Goal: Task Accomplishment & Management: Use online tool/utility

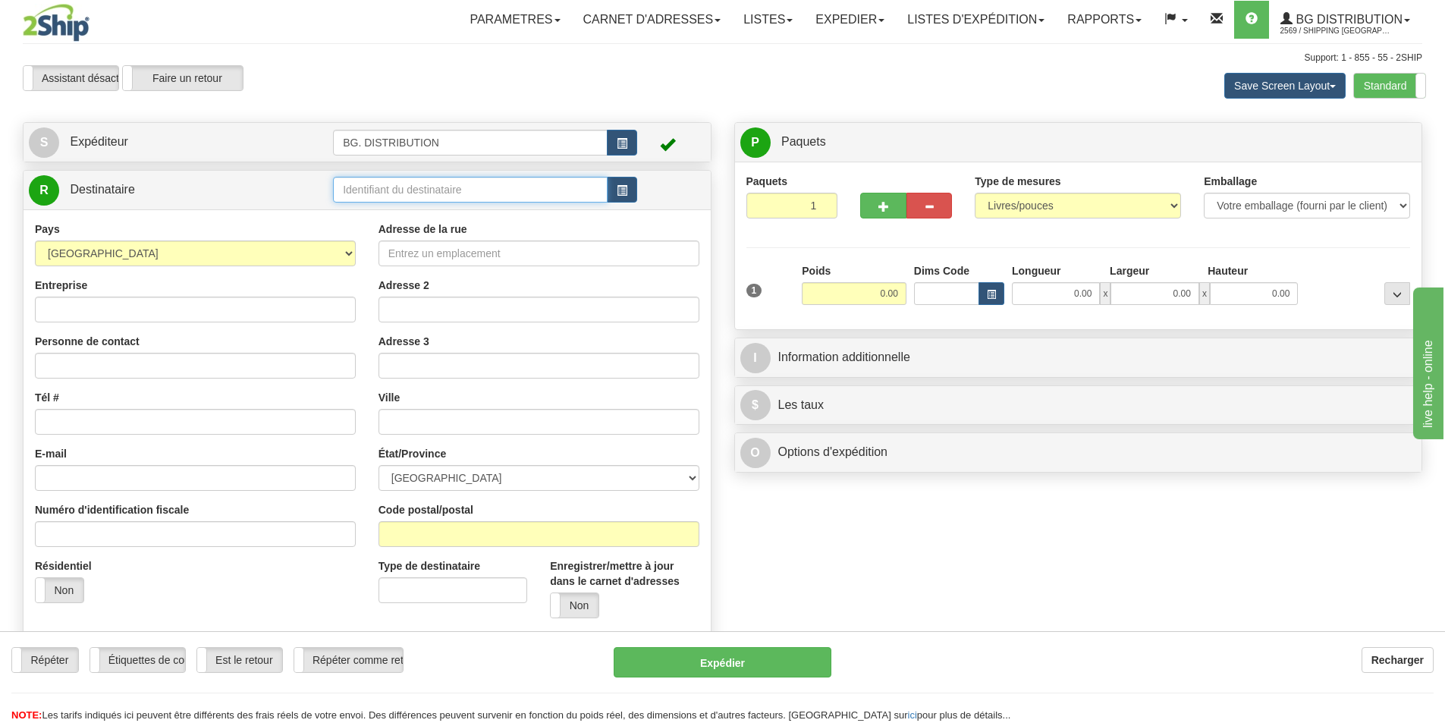
click at [505, 199] on input "text" at bounding box center [470, 190] width 275 height 26
type input "20158"
click button "Supprimer" at bounding box center [0, 0] width 0 height 0
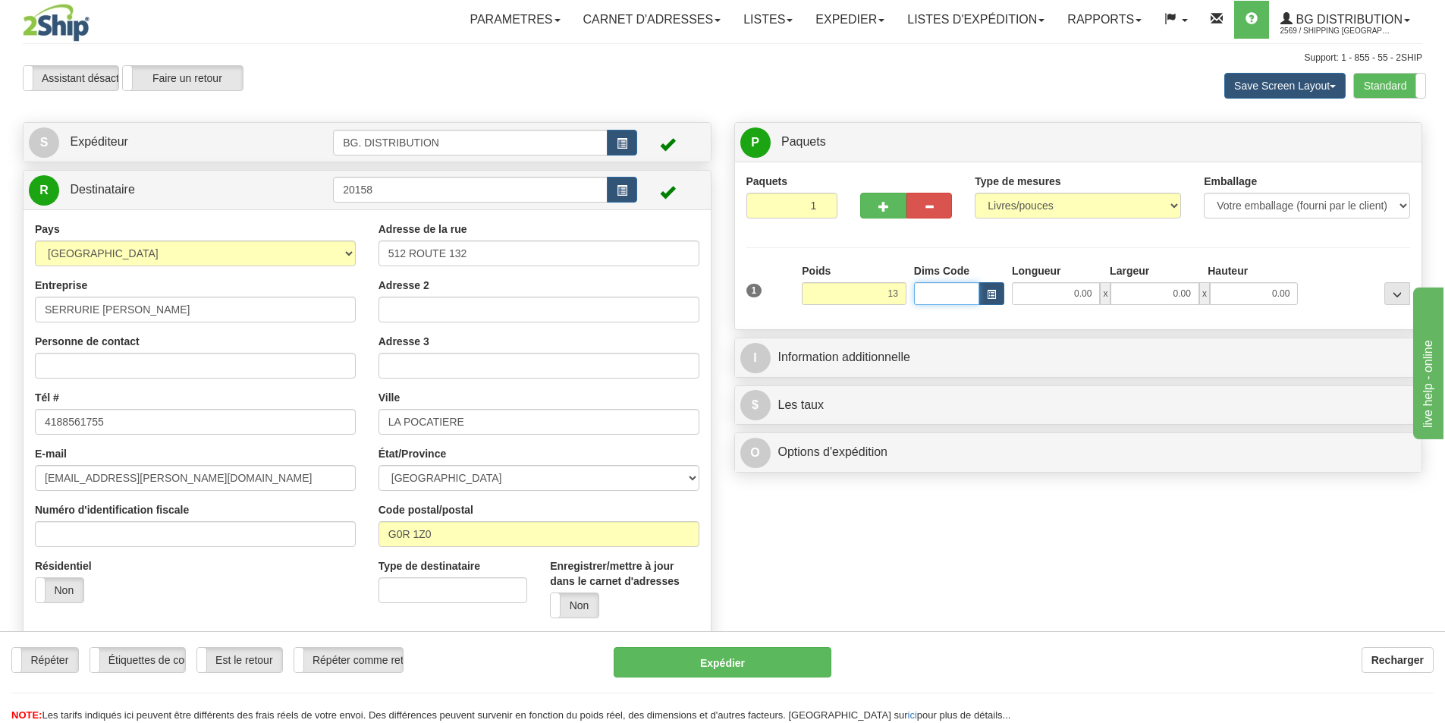
type input "13.00"
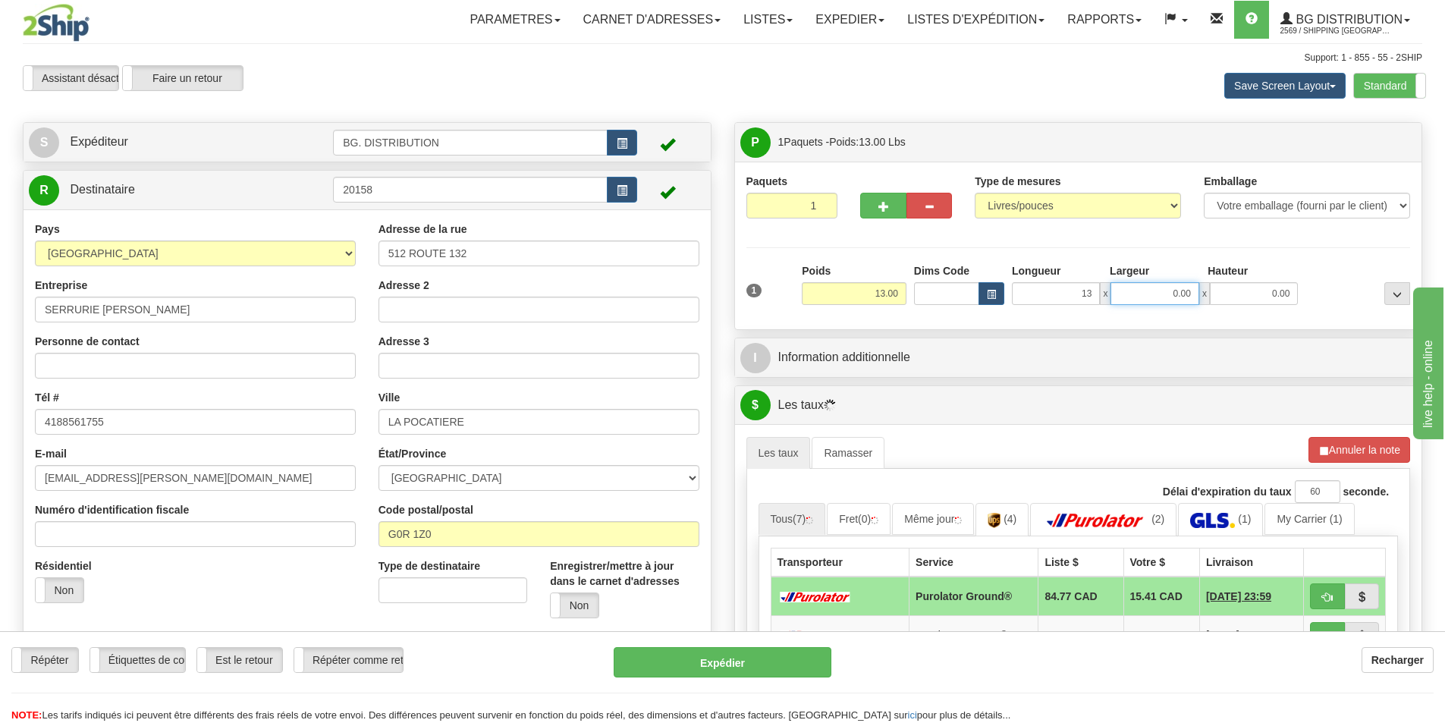
type input "13.00"
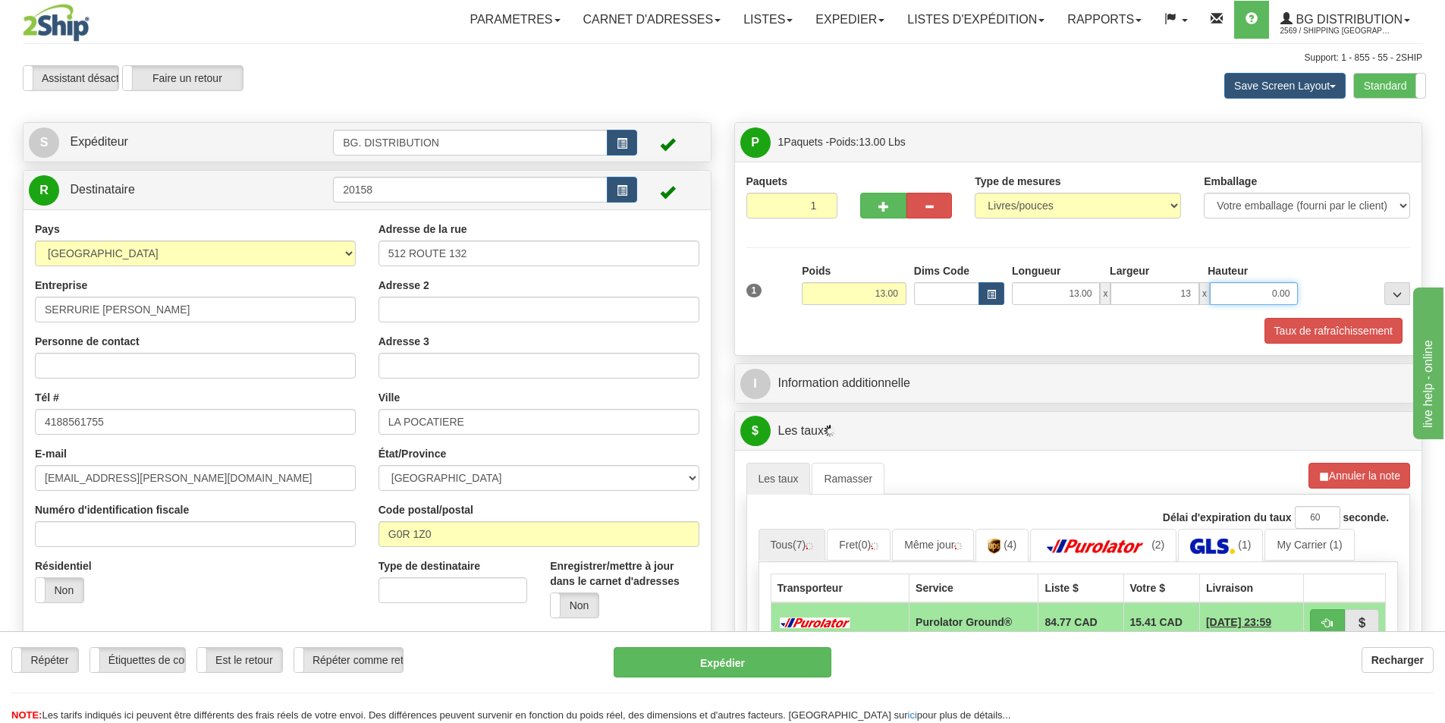
type input "13.00"
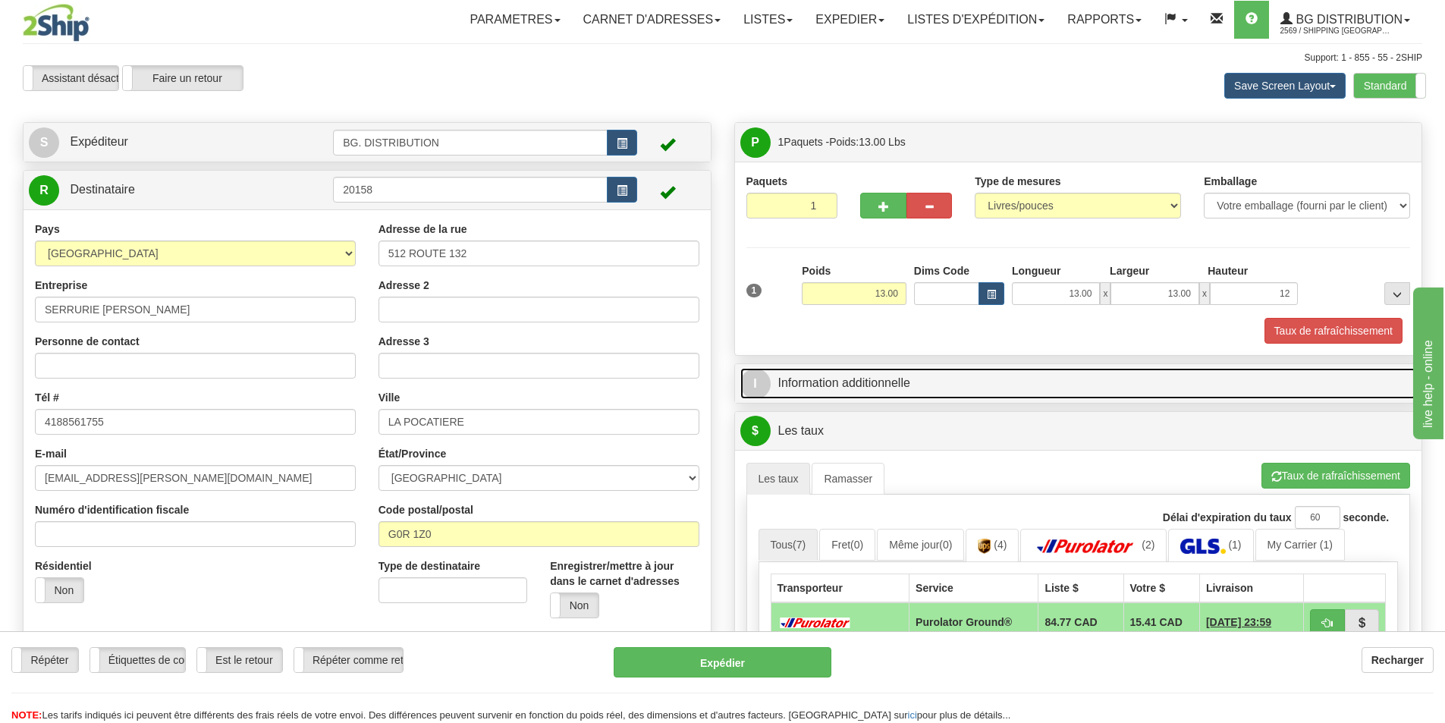
type input "12.00"
click at [915, 391] on link "I Information additionnelle" at bounding box center [1078, 383] width 677 height 31
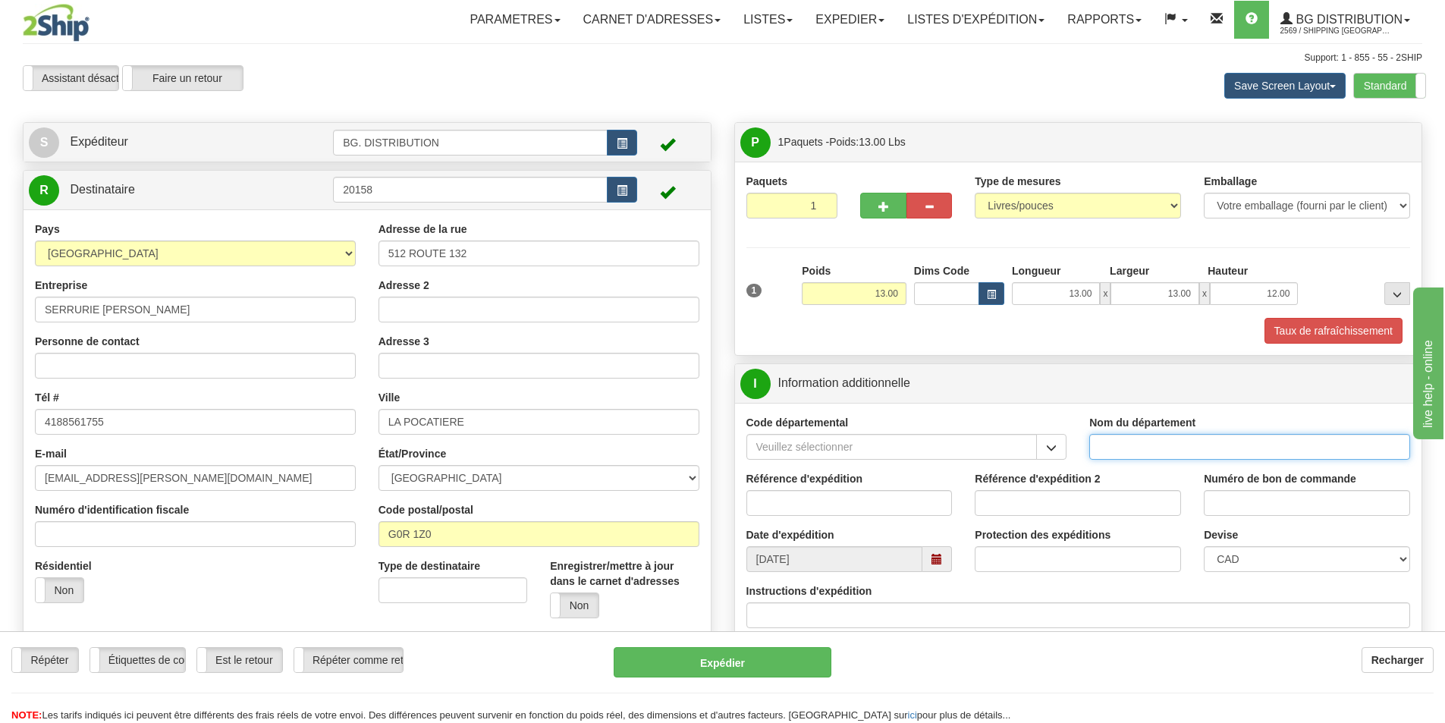
click at [1162, 443] on input "Nom du département" at bounding box center [1250, 447] width 321 height 26
type input "."
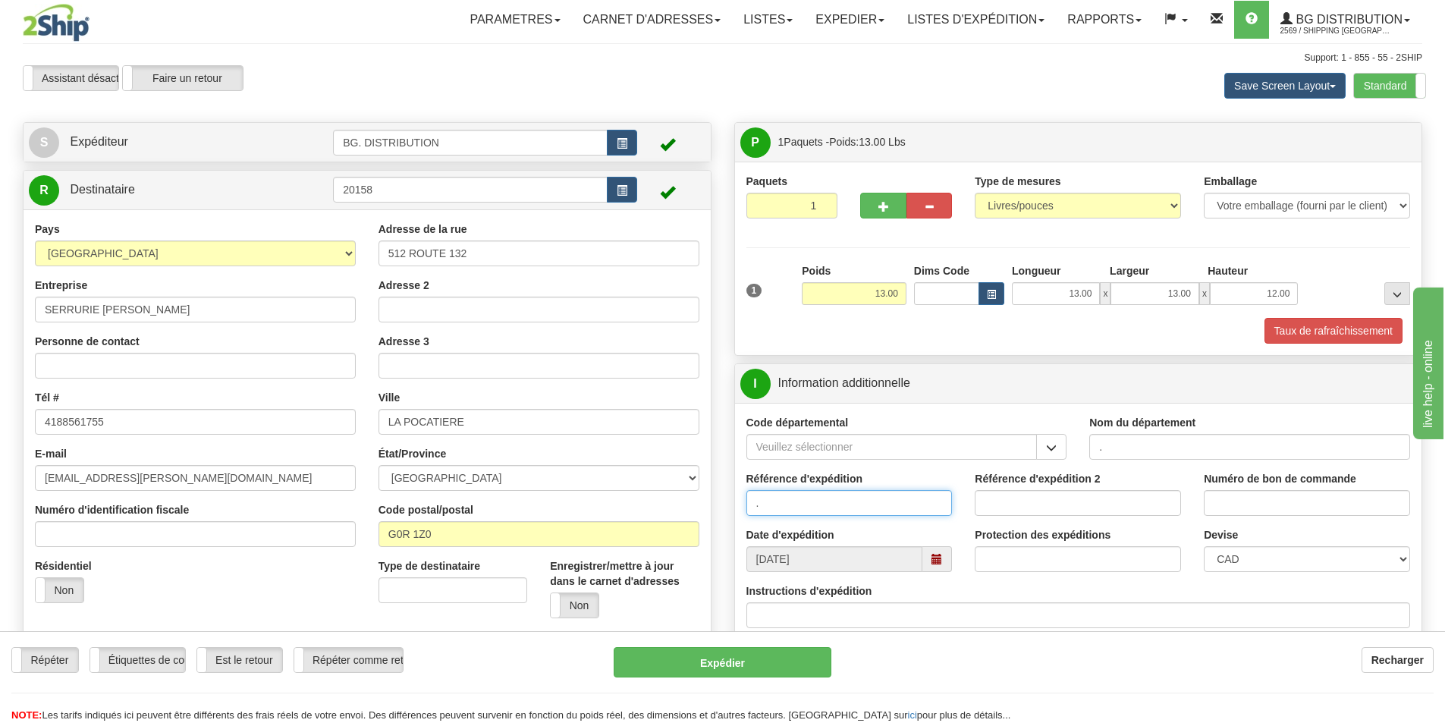
type input "."
click at [869, 616] on input "Instructions d'expédition" at bounding box center [1079, 615] width 665 height 26
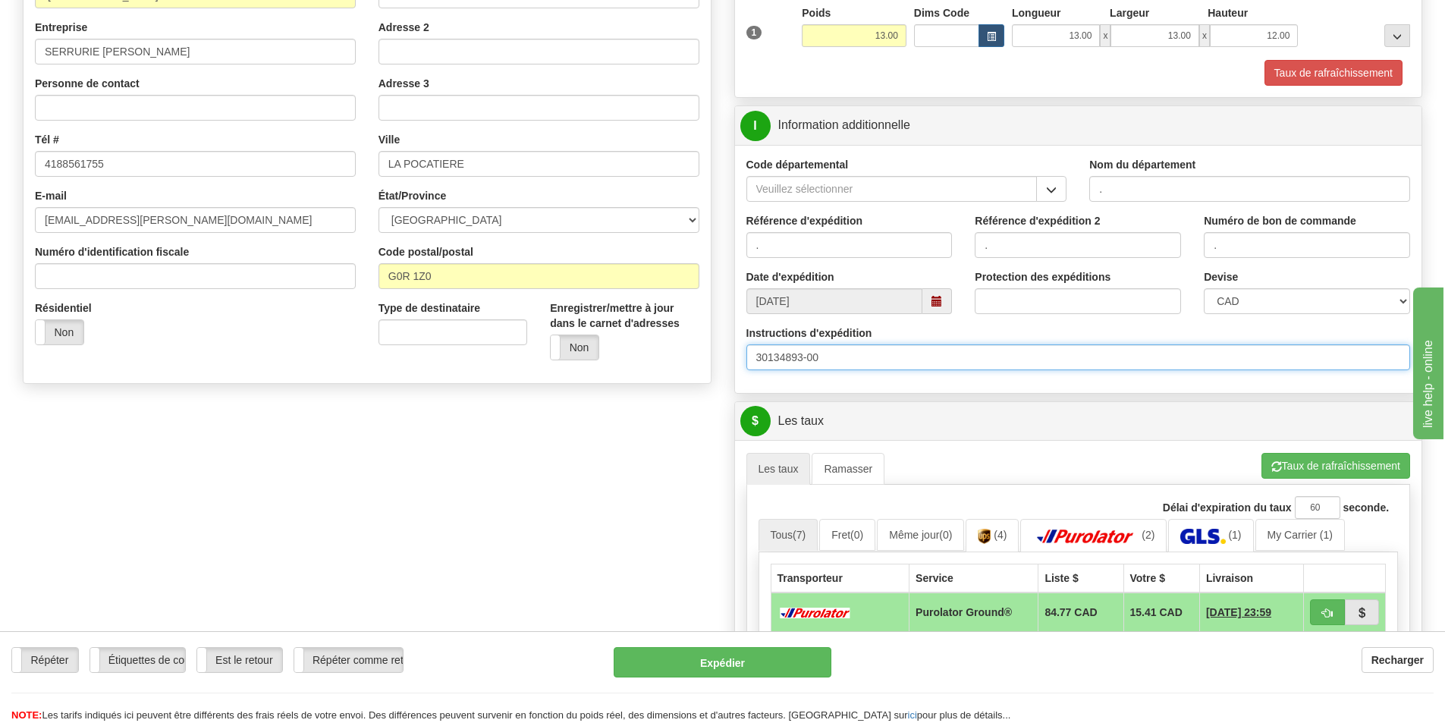
scroll to position [303, 0]
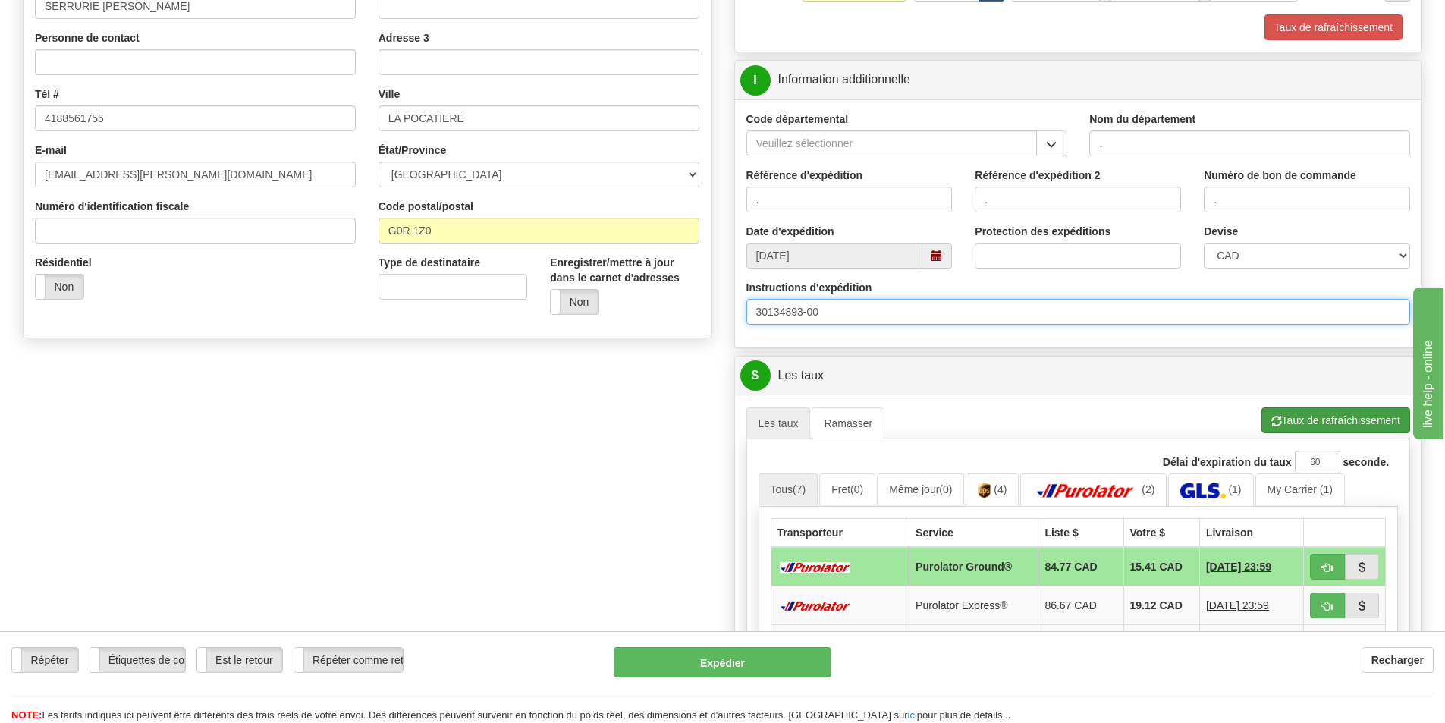
type input "30134893-00"
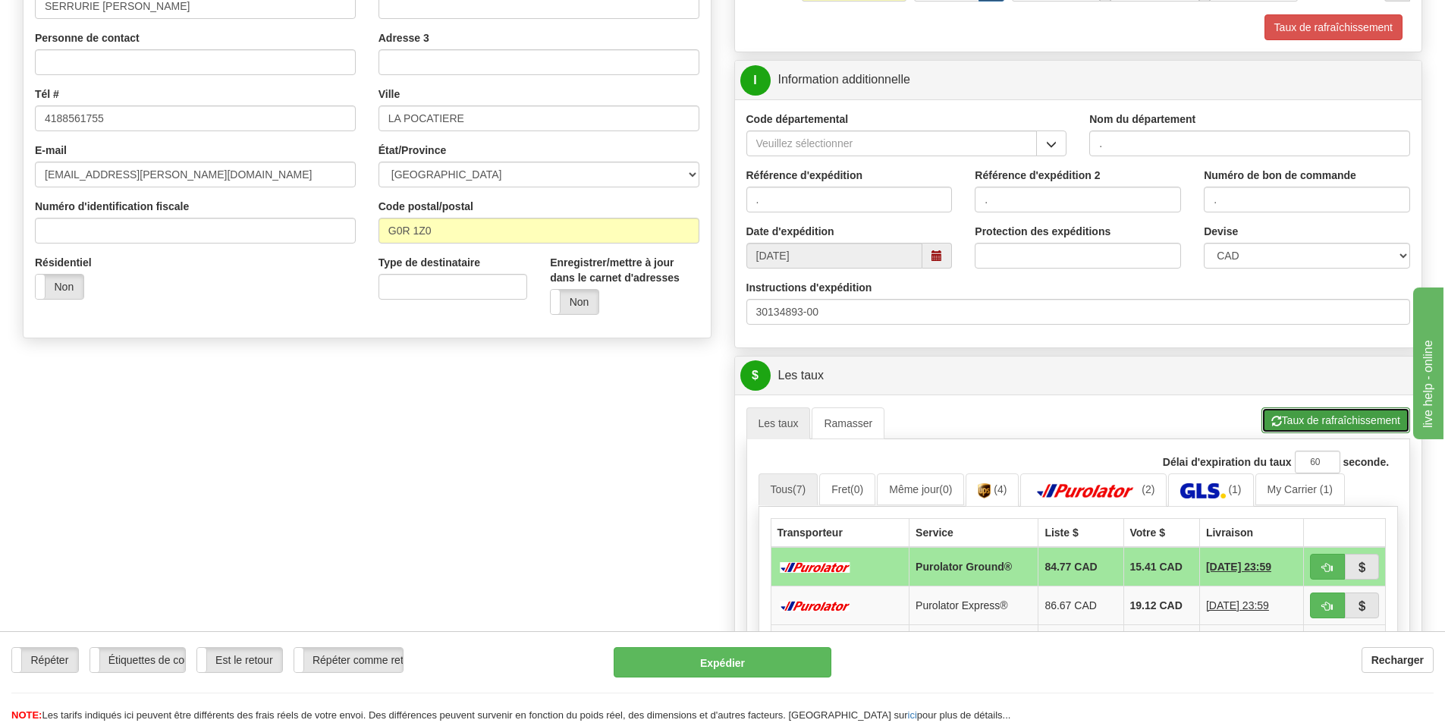
click at [1315, 414] on button "Taux de rafraîchissement" at bounding box center [1336, 420] width 149 height 26
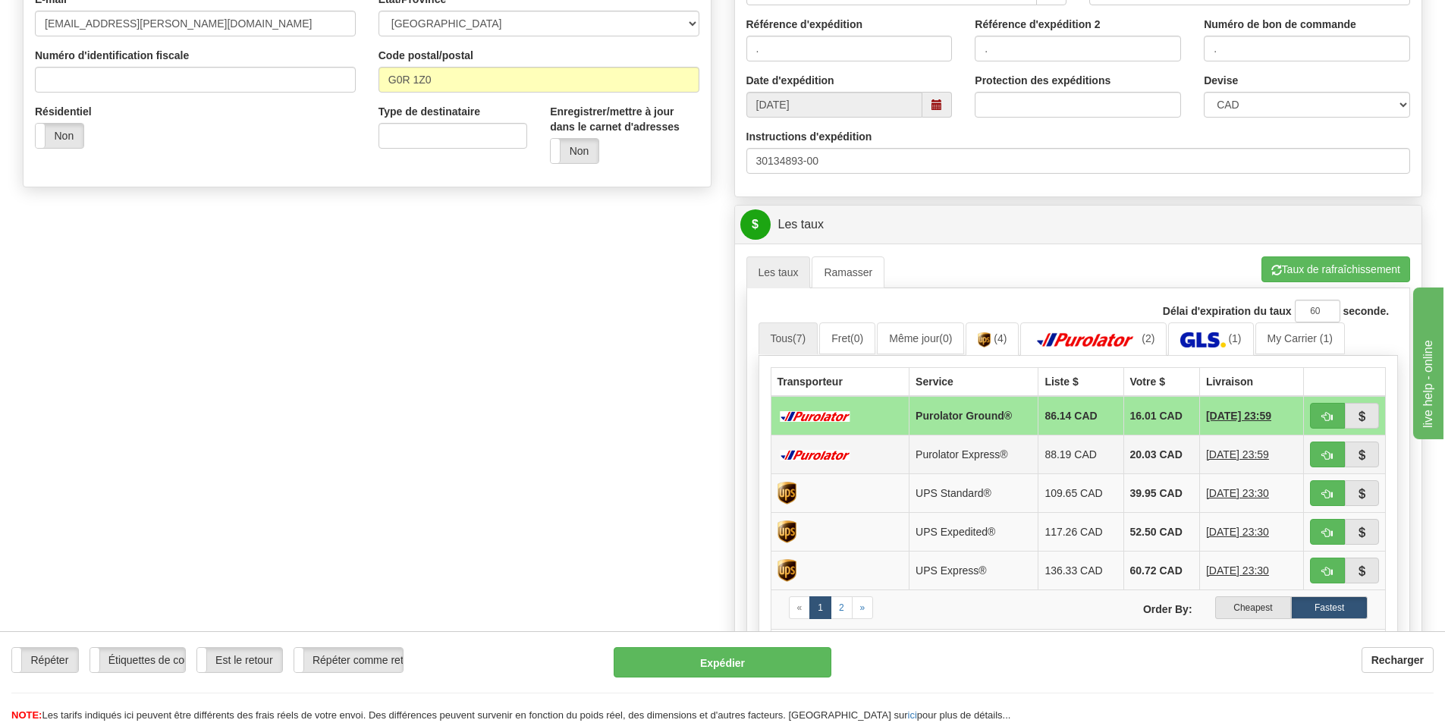
scroll to position [455, 0]
click at [1266, 610] on label "Cheapest" at bounding box center [1253, 607] width 77 height 23
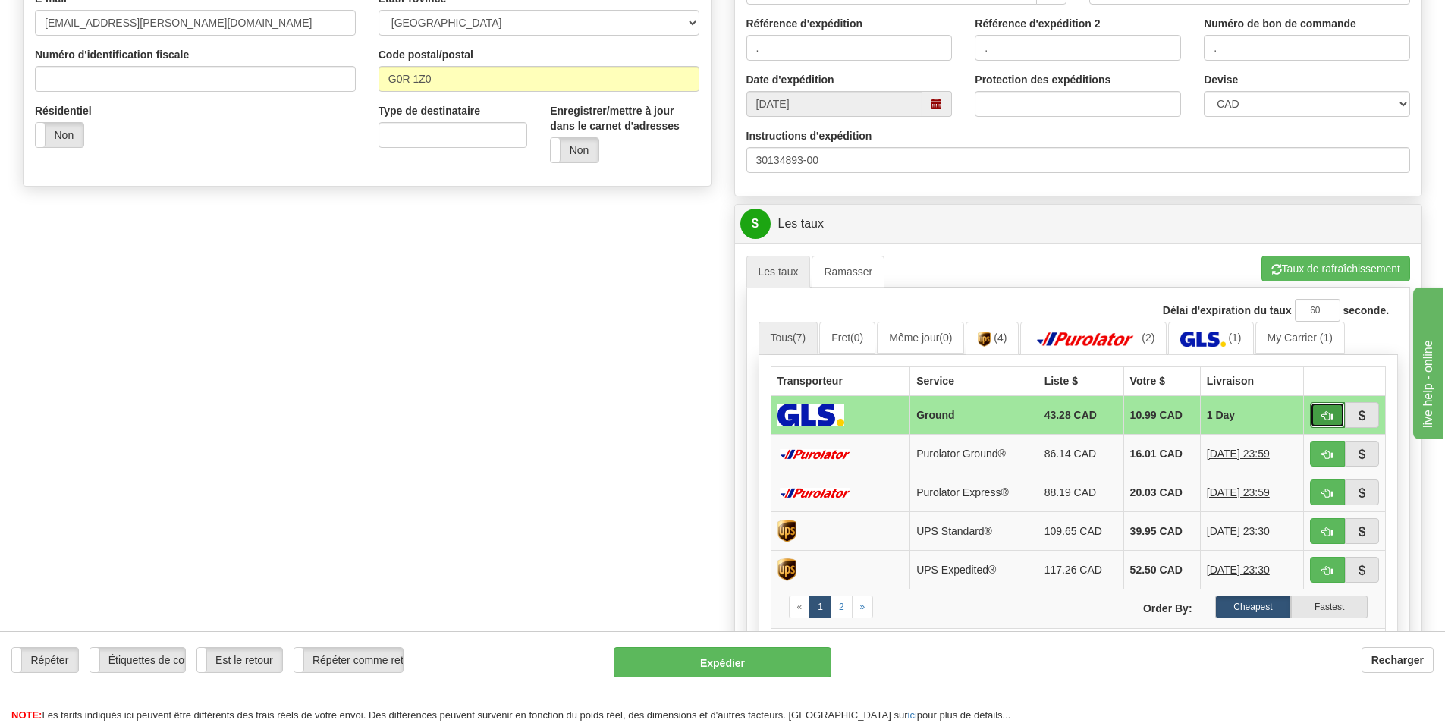
click at [1318, 415] on button "button" at bounding box center [1327, 415] width 35 height 26
type input "1"
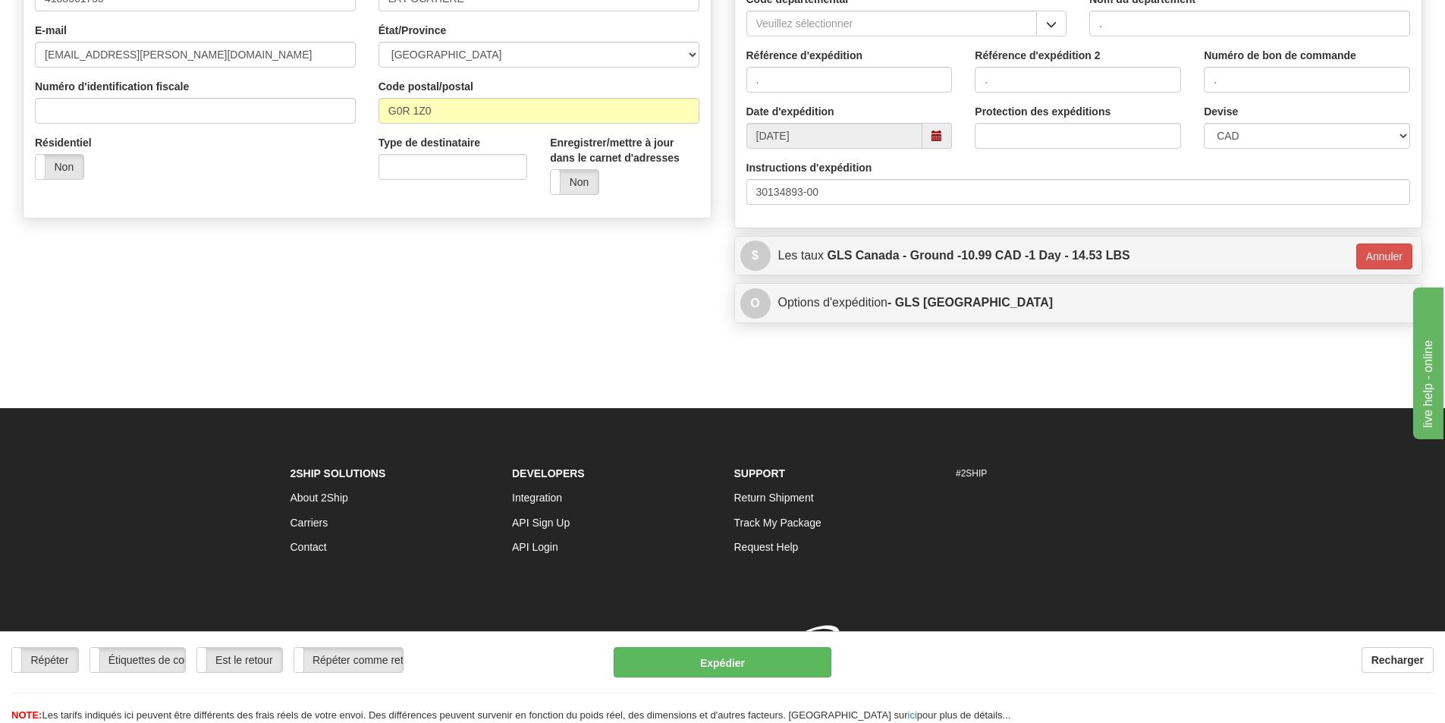
scroll to position [442, 0]
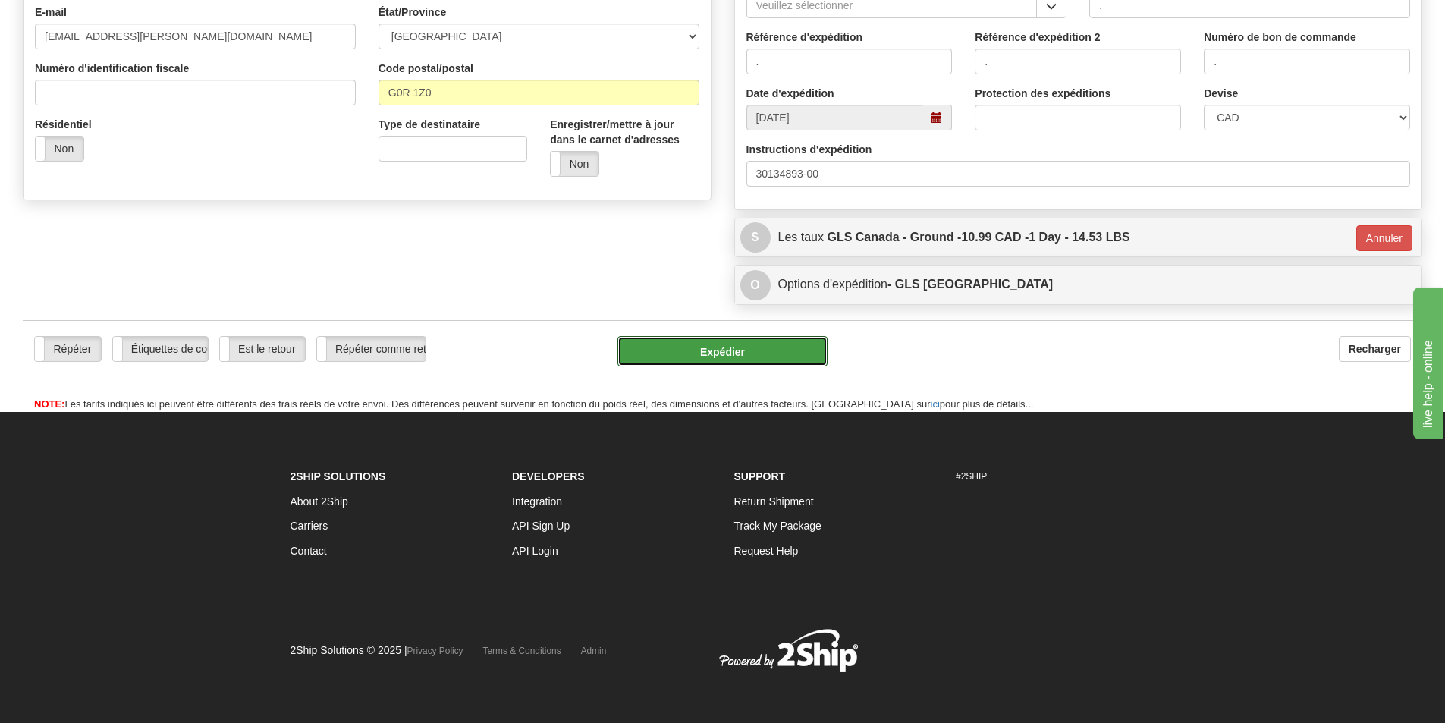
drag, startPoint x: 701, startPoint y: 348, endPoint x: 1334, endPoint y: 345, distance: 632.8
click at [1281, 376] on div "Répéter Répéter Étiquettes de courrier électronique Étiquettes de courrier élec…" at bounding box center [723, 374] width 1400 height 76
click at [1399, 243] on button "Annuler" at bounding box center [1385, 238] width 56 height 26
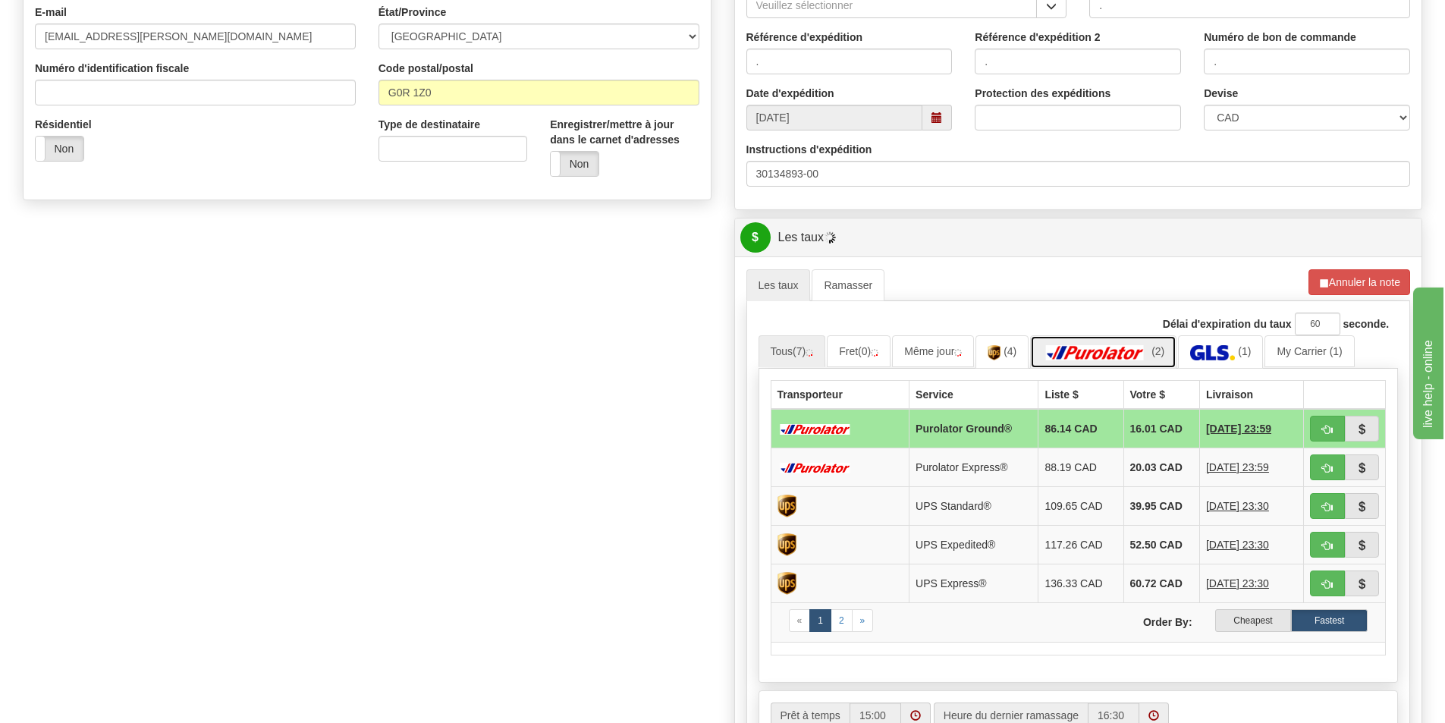
click at [1123, 358] on img at bounding box center [1095, 352] width 106 height 15
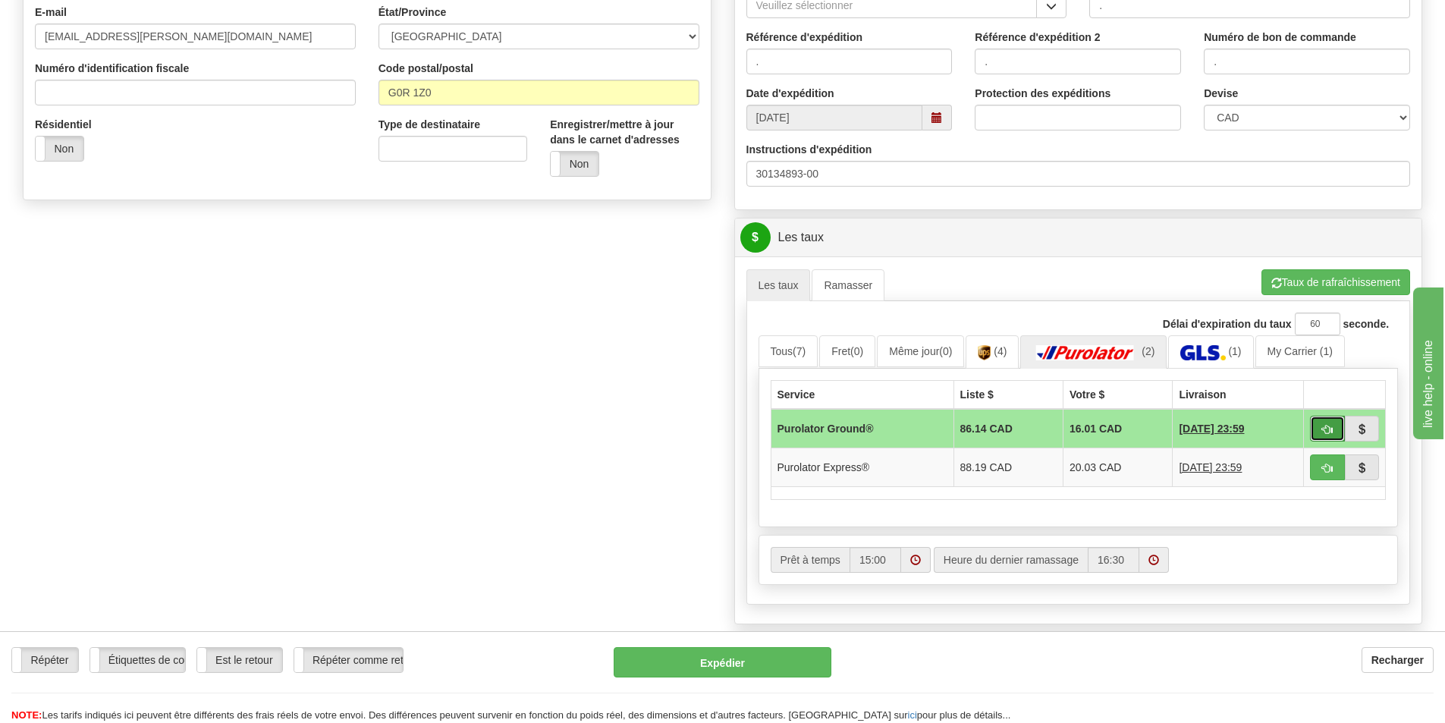
click at [1328, 425] on span "button" at bounding box center [1327, 430] width 11 height 10
type input "260"
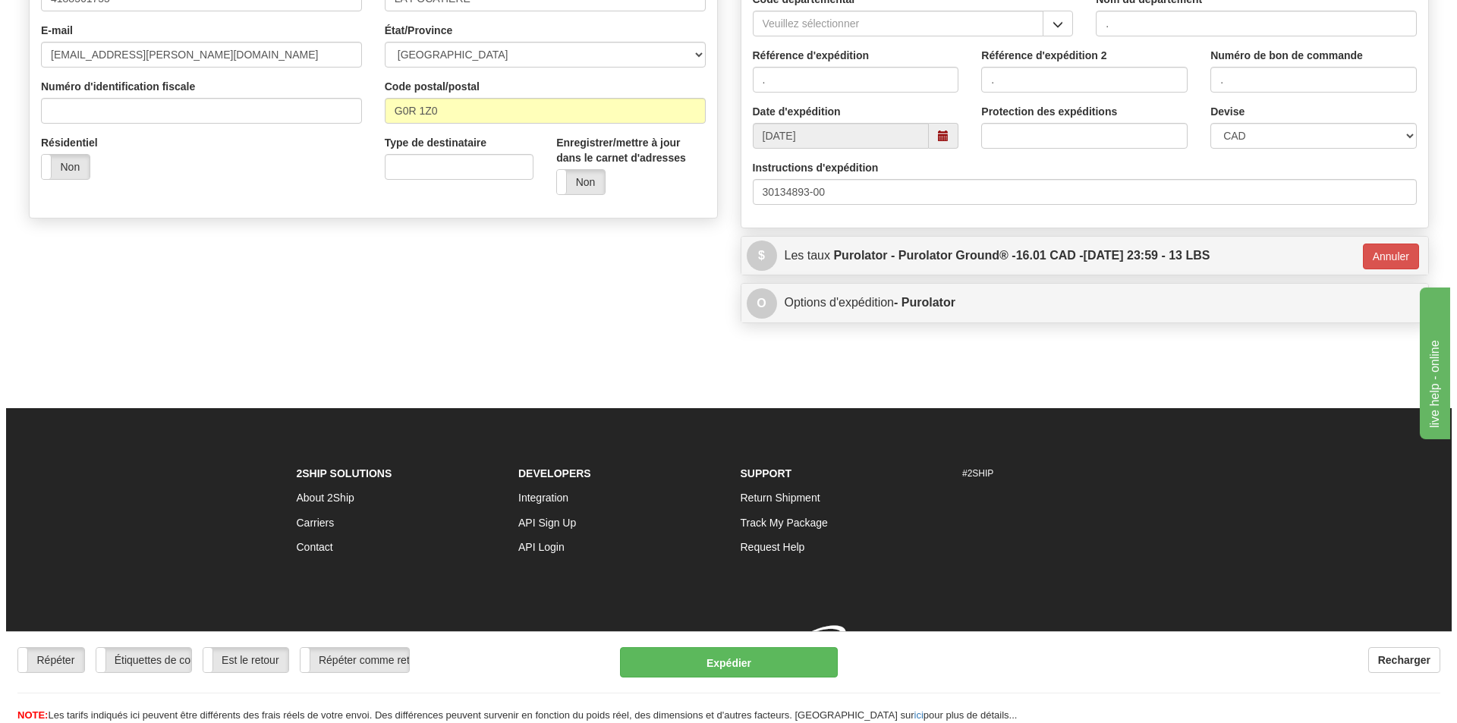
scroll to position [436, 0]
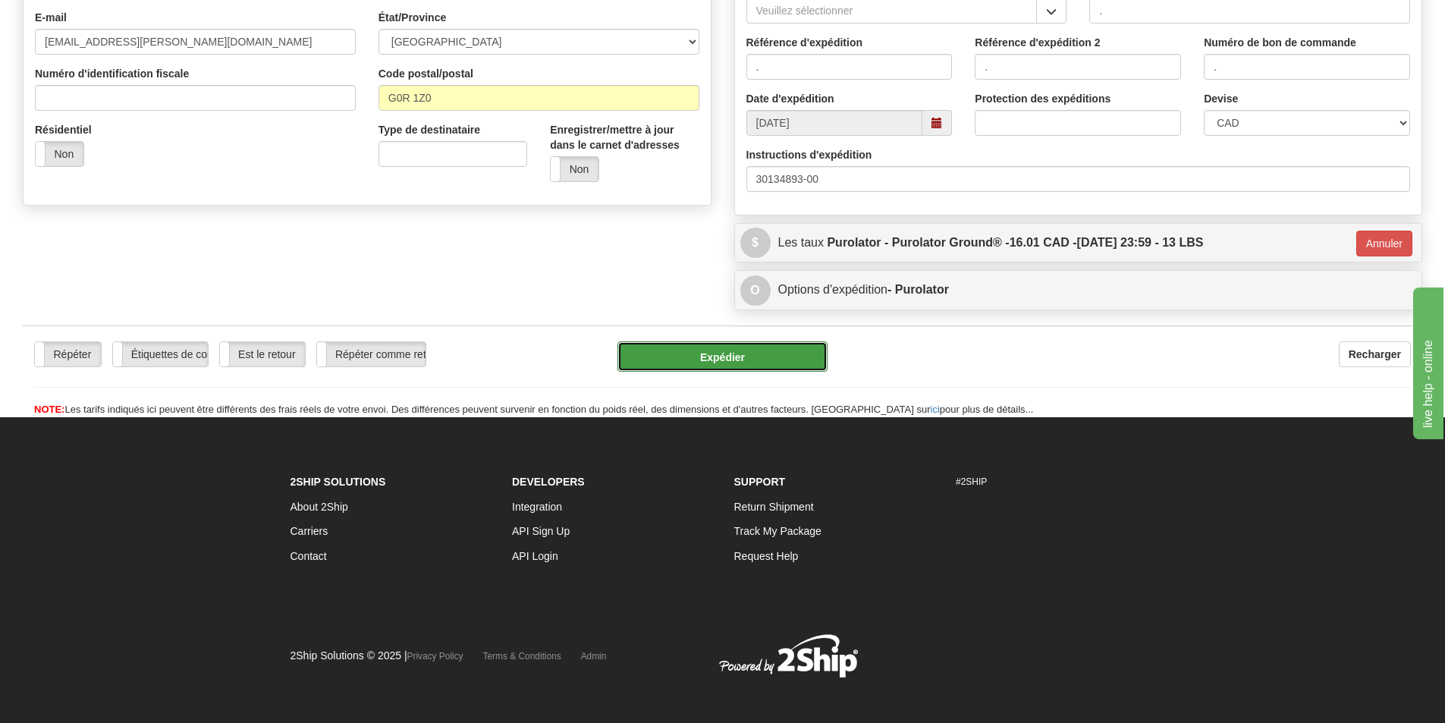
click at [776, 357] on button "Expédier" at bounding box center [723, 356] width 210 height 30
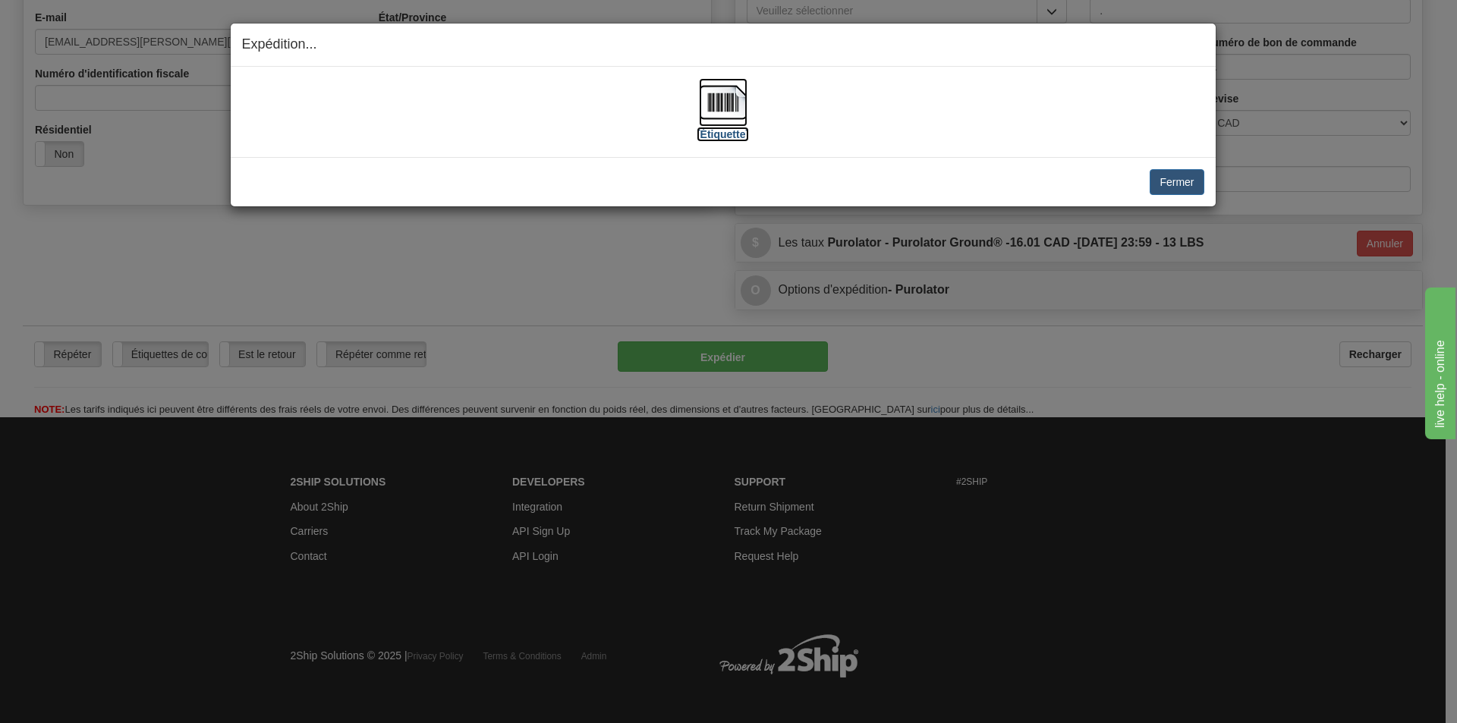
click at [720, 99] on img at bounding box center [723, 102] width 49 height 49
click at [1154, 178] on button "Fermer" at bounding box center [1176, 182] width 54 height 26
click at [1168, 187] on button "Fermer" at bounding box center [1176, 182] width 54 height 26
click at [1167, 175] on button "Fermer" at bounding box center [1176, 182] width 54 height 26
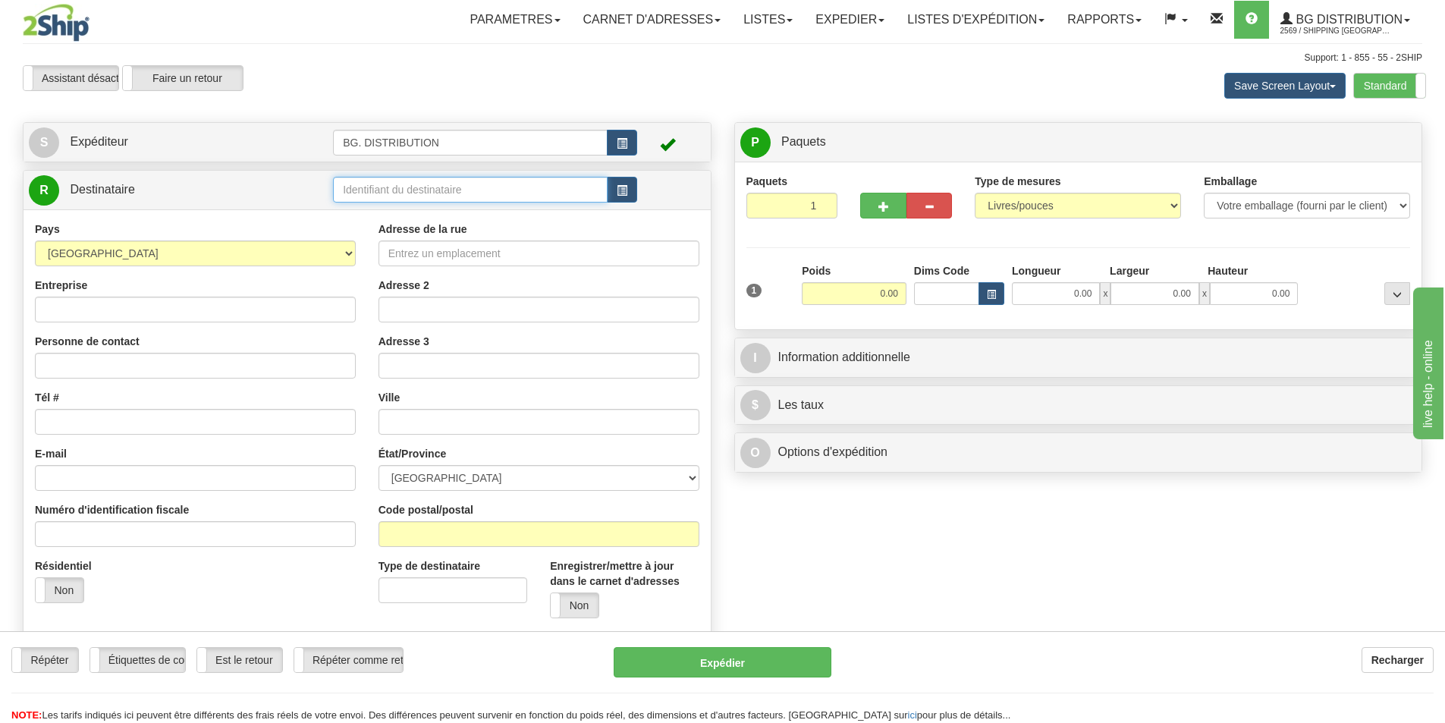
click at [440, 196] on input "text" at bounding box center [470, 190] width 275 height 26
click at [1391, 80] on label "Standard" at bounding box center [1389, 86] width 71 height 24
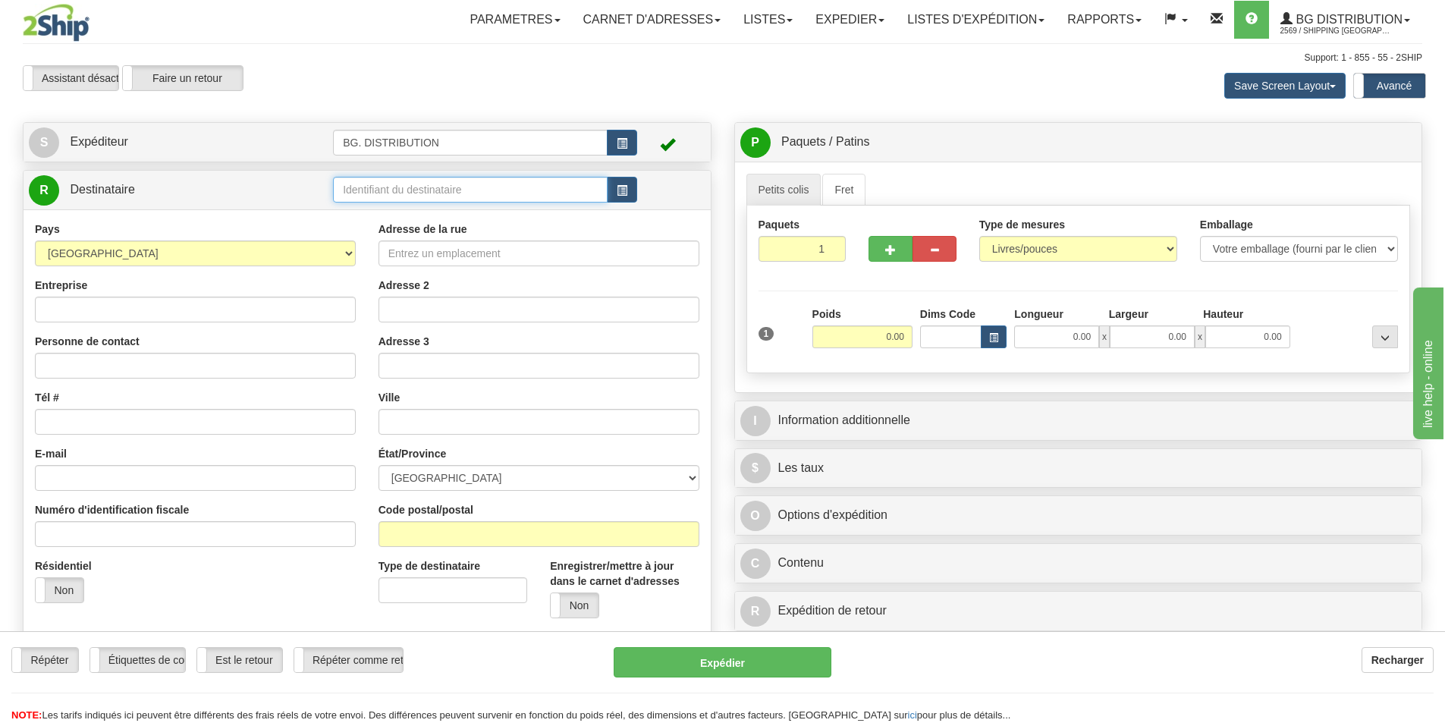
click at [385, 189] on input "text" at bounding box center [470, 190] width 275 height 26
type input "20144"
click button "Supprimer" at bounding box center [0, 0] width 0 height 0
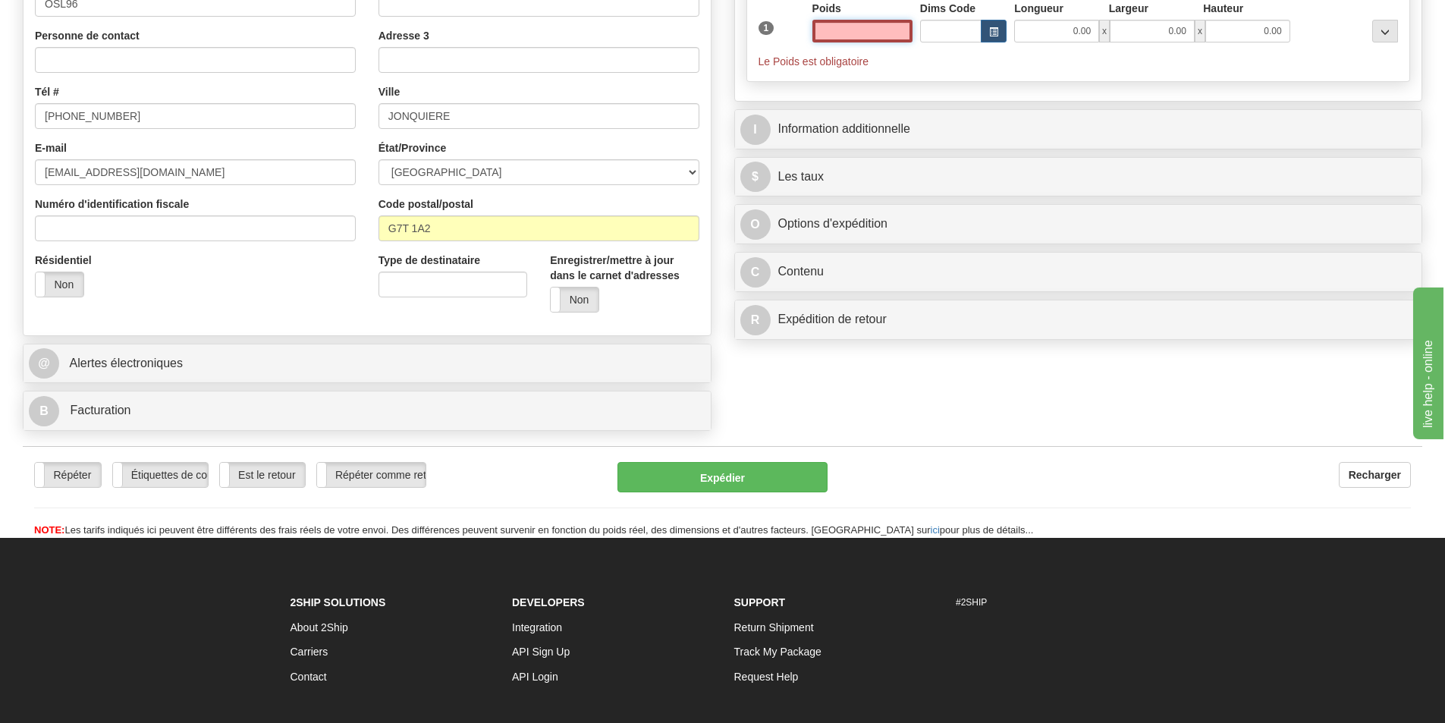
scroll to position [435, 0]
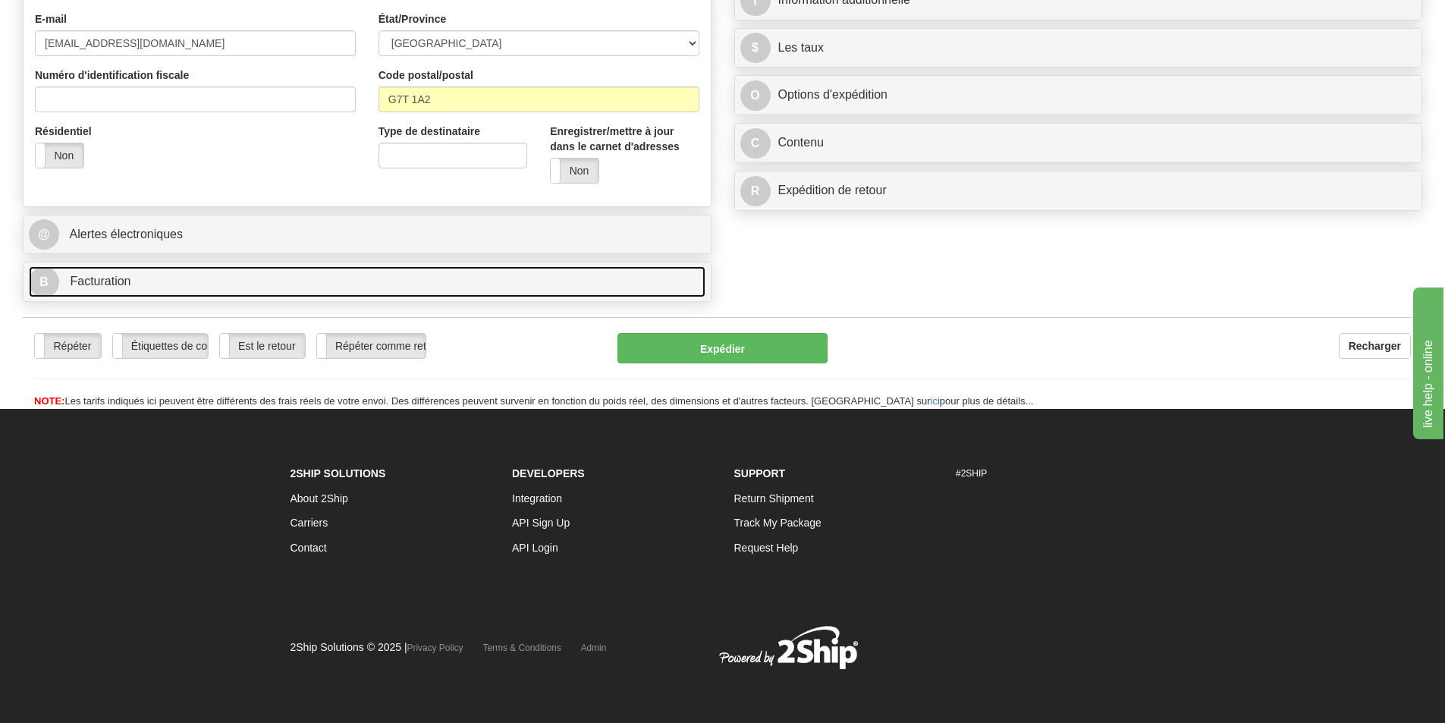
type input "0.00"
click at [96, 276] on span "Facturation" at bounding box center [100, 281] width 61 height 13
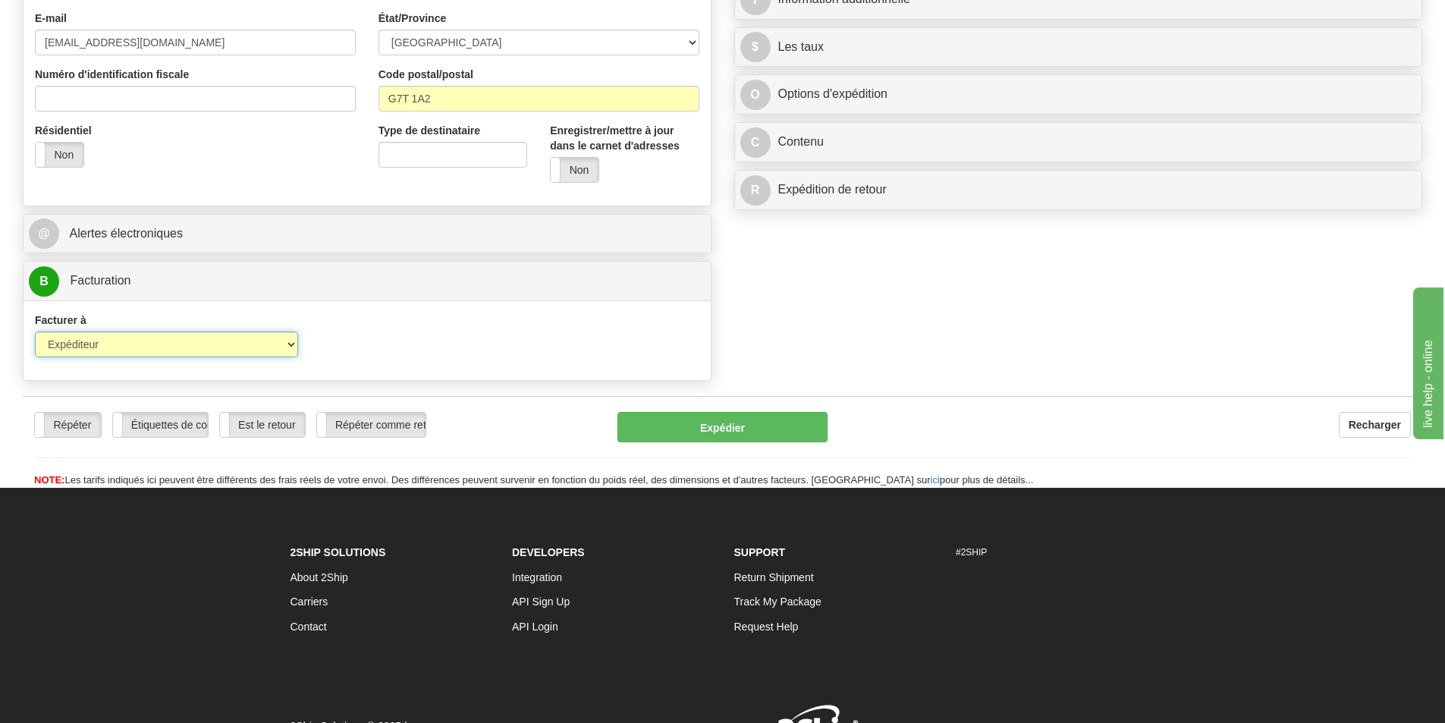
drag, startPoint x: 222, startPoint y: 341, endPoint x: 202, endPoint y: 351, distance: 22.1
click at [222, 341] on select "Expéditeur Destinataire Tierce personne Collecter" at bounding box center [166, 345] width 263 height 26
select select "2"
click at [35, 332] on select "Expéditeur Destinataire Tierce personne Collecter" at bounding box center [166, 345] width 263 height 26
click at [363, 344] on input "Compte" at bounding box center [452, 345] width 263 height 26
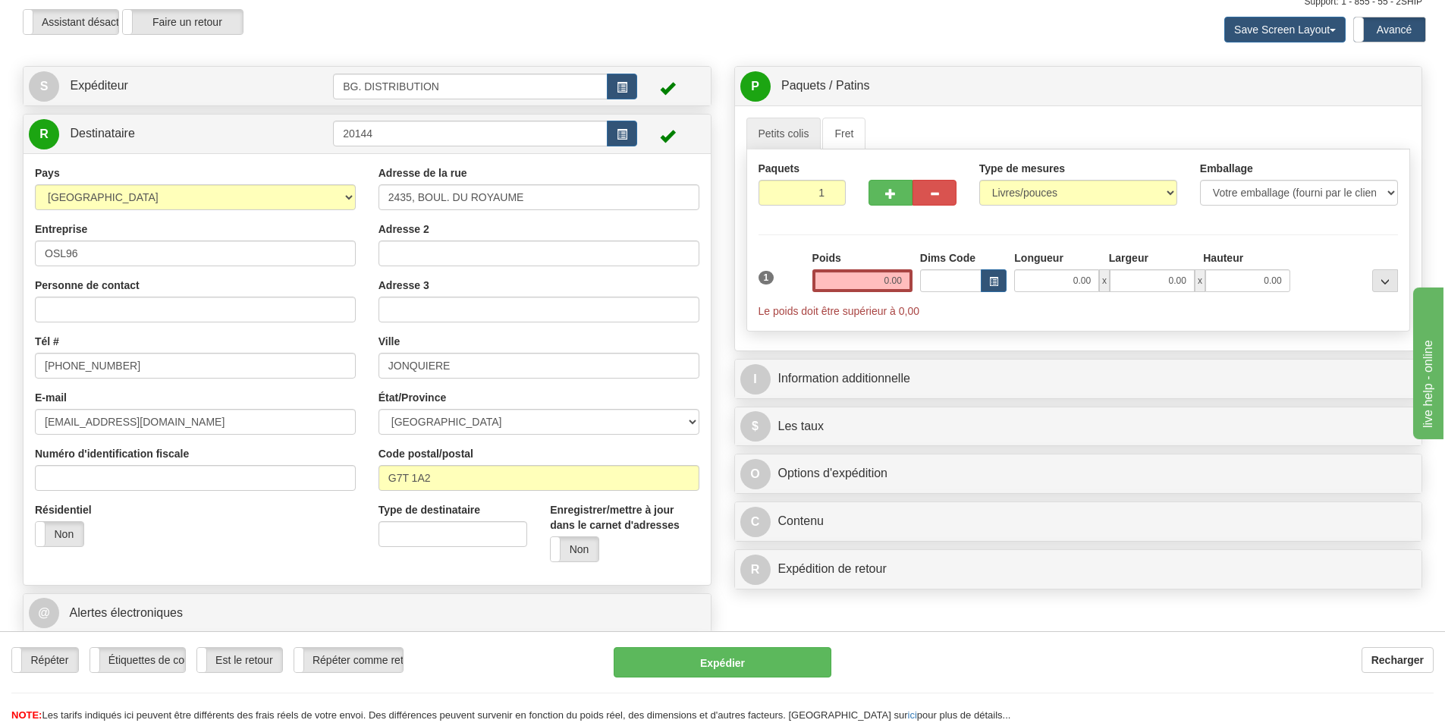
scroll to position [64, 0]
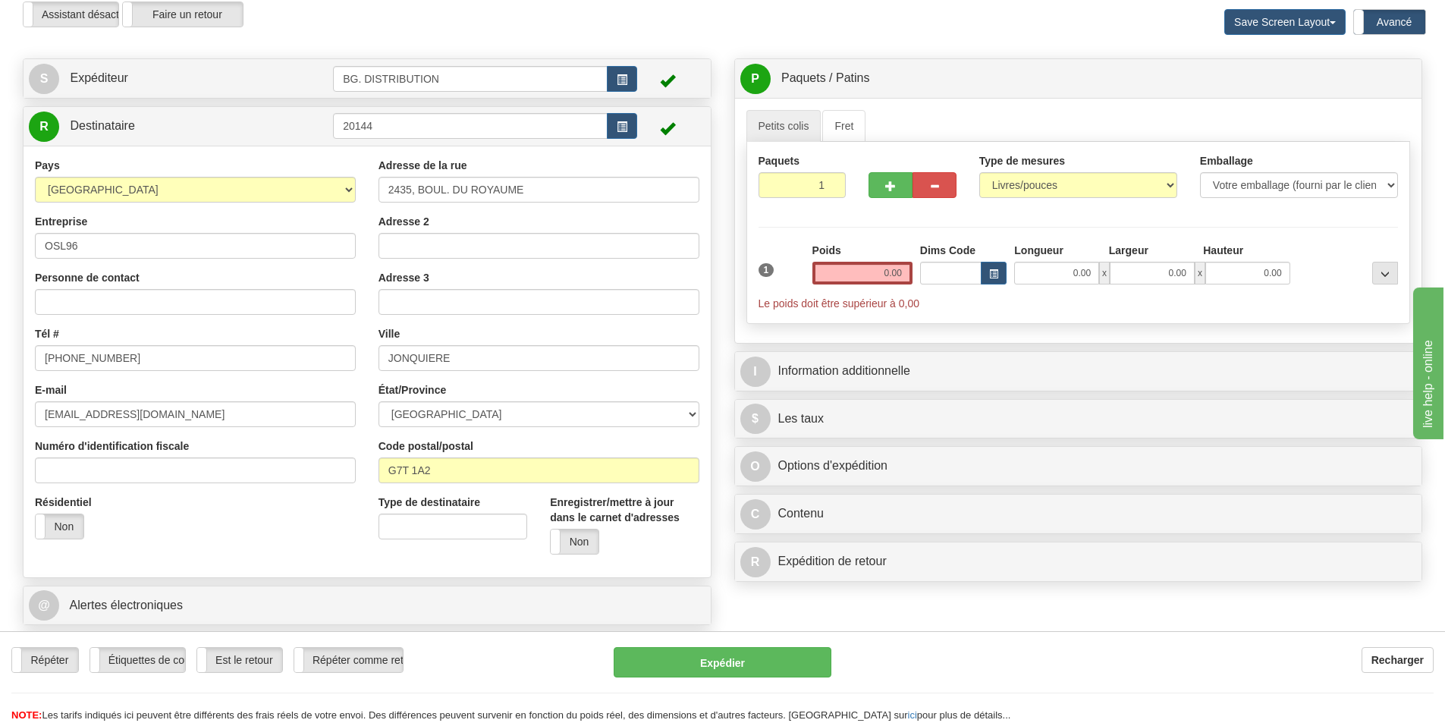
type input "6453355"
click at [883, 264] on input "0.00" at bounding box center [863, 273] width 100 height 23
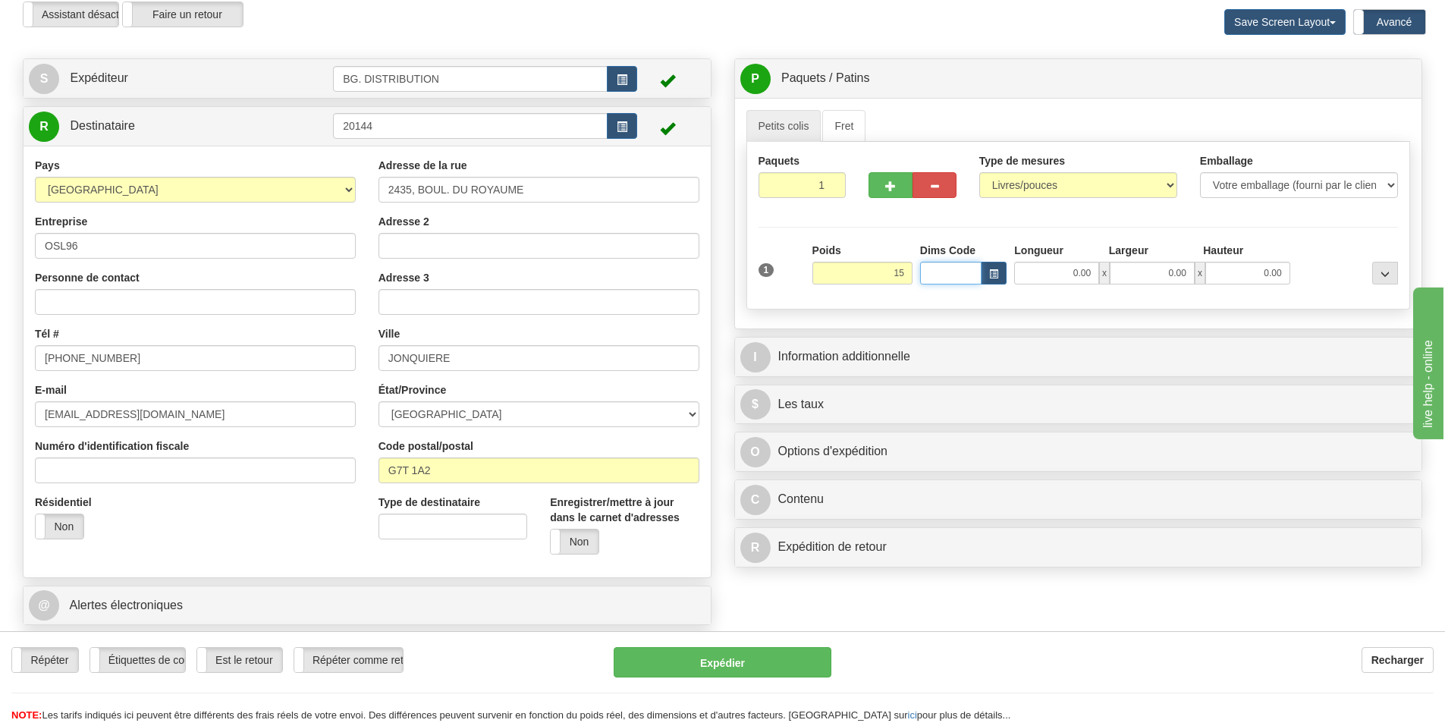
type input "15.00"
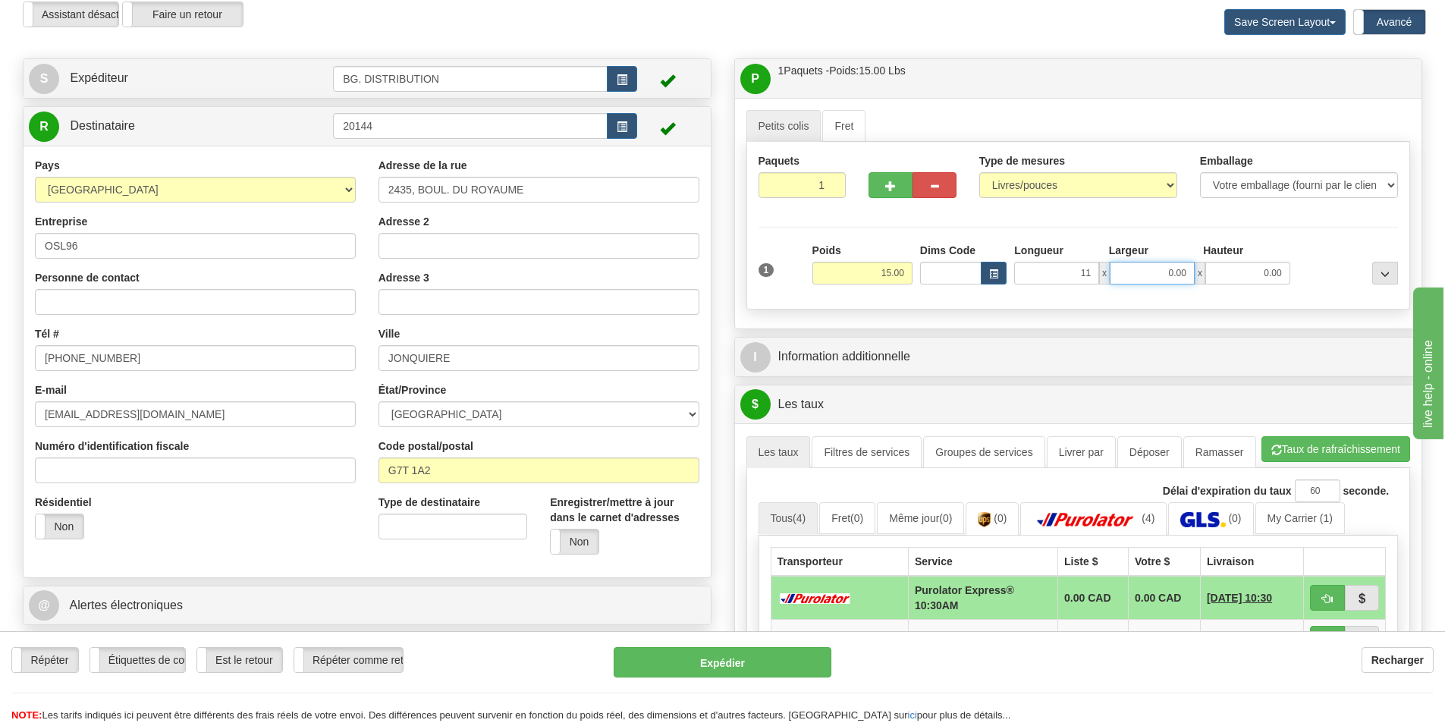
type input "11.00"
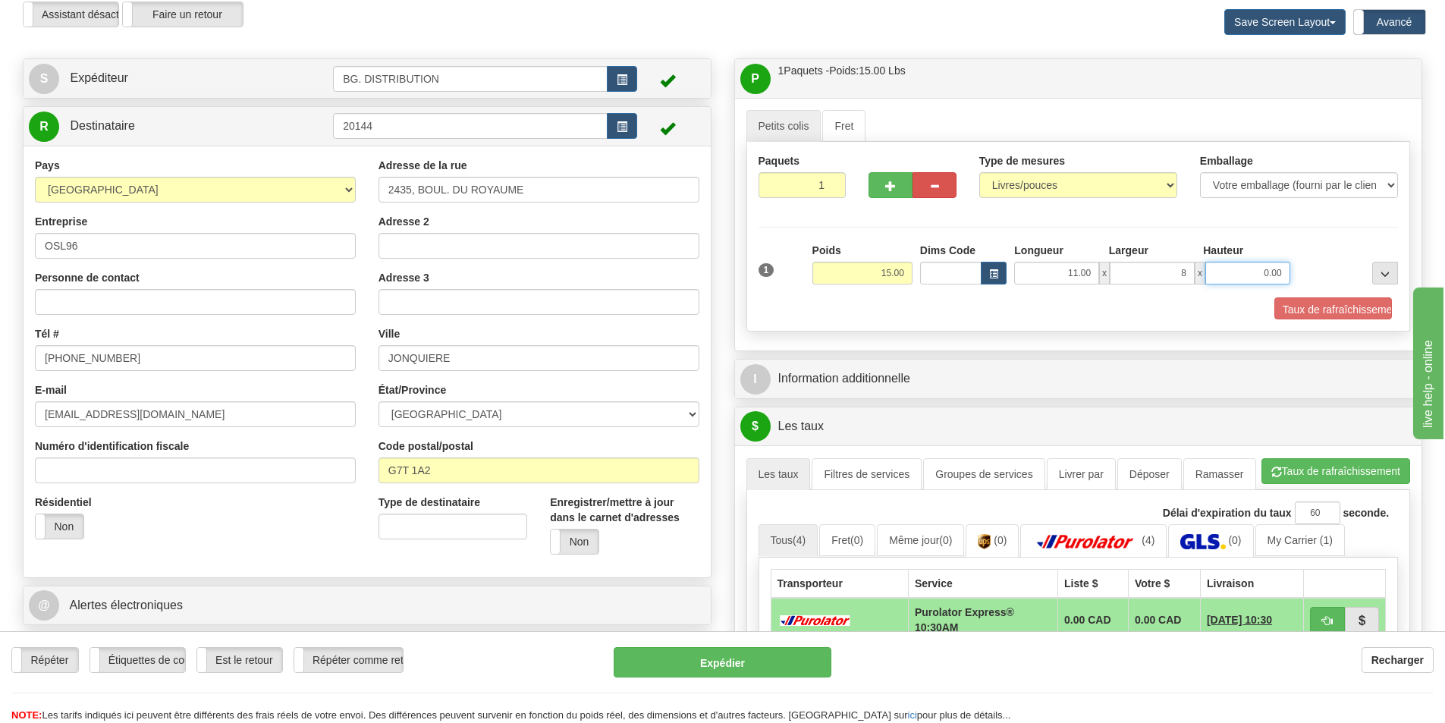
type input "8.00"
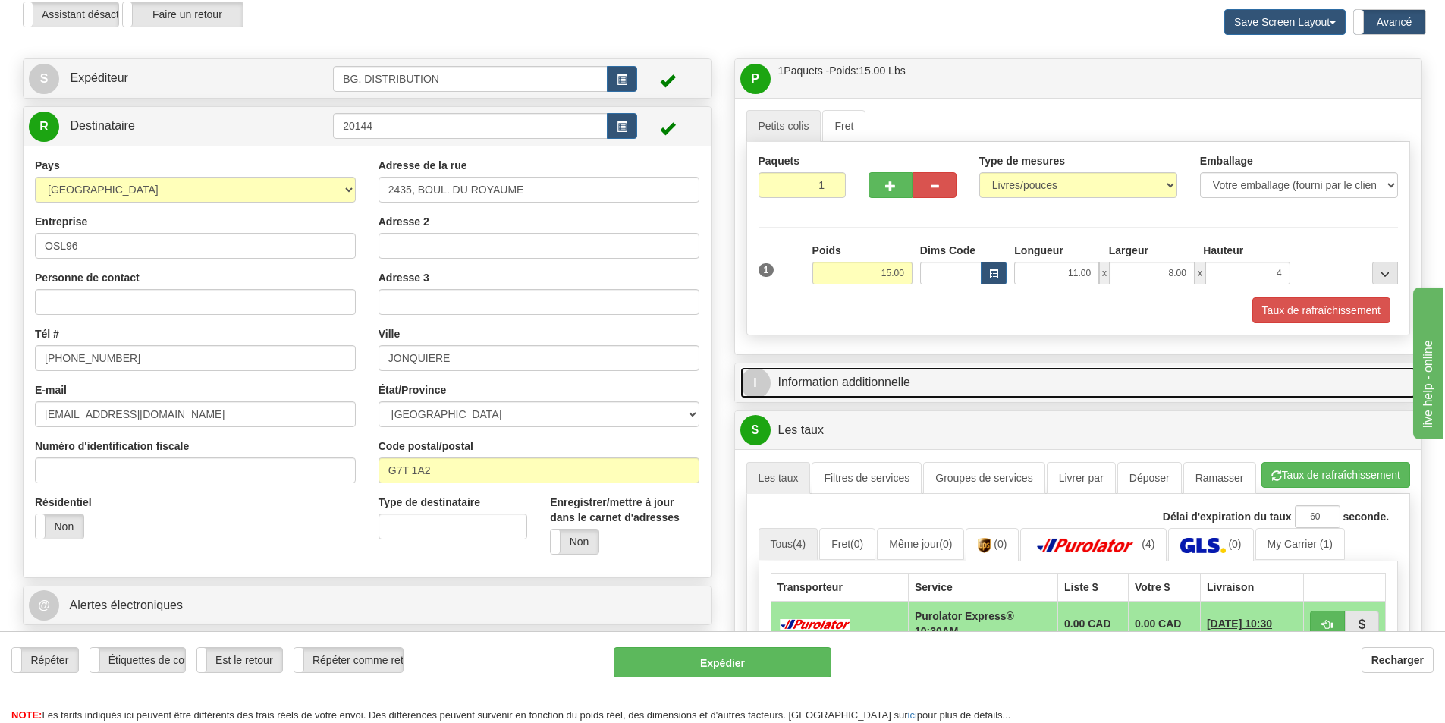
type input "4.00"
click at [932, 379] on link "I Information additionnelle" at bounding box center [1078, 382] width 677 height 31
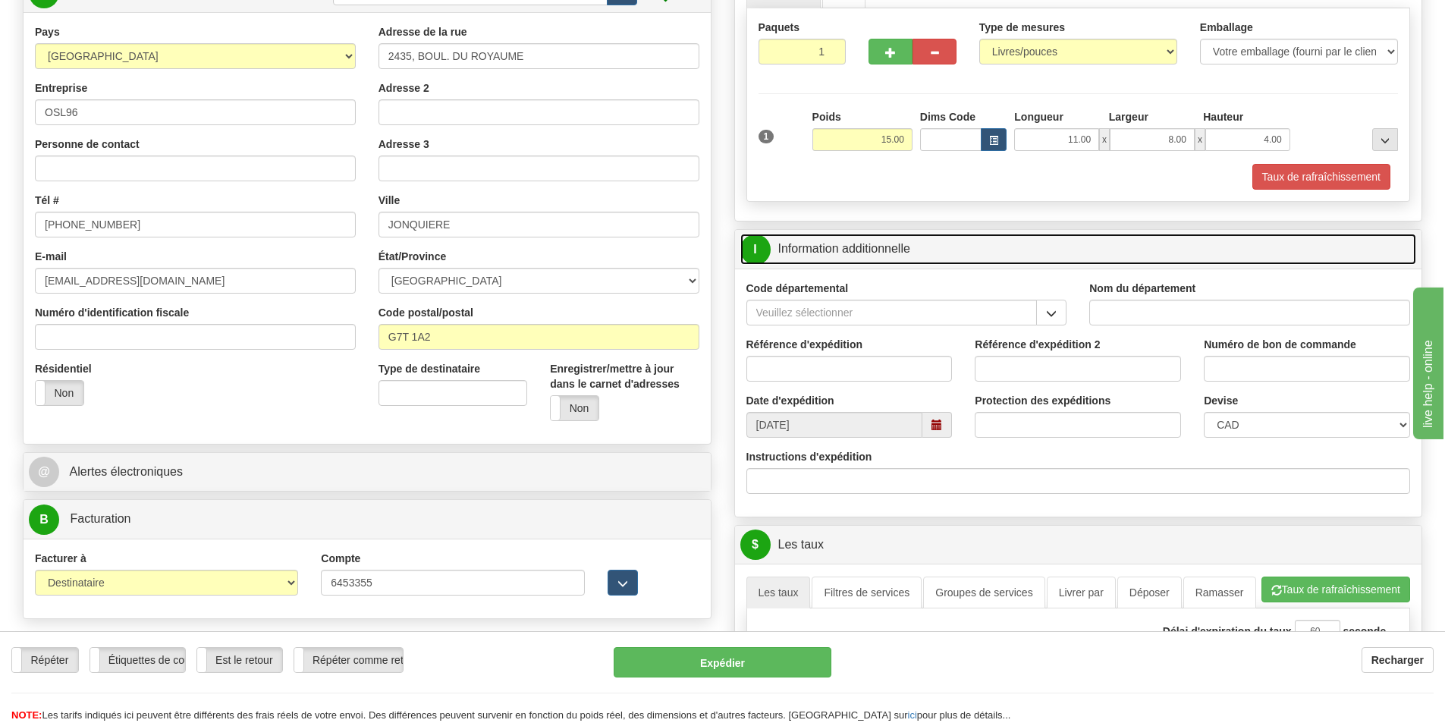
scroll to position [367, 0]
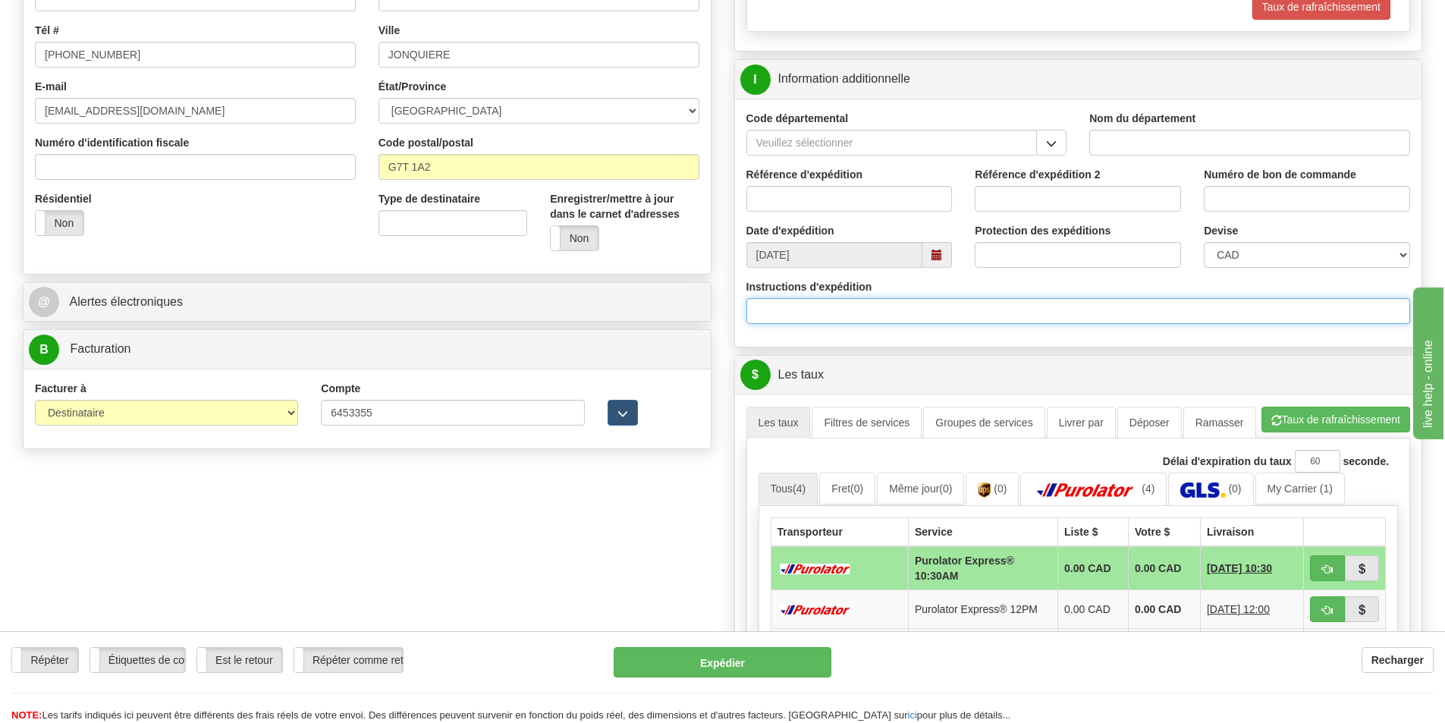
click at [933, 303] on input "Instructions d'expédition" at bounding box center [1079, 311] width 665 height 26
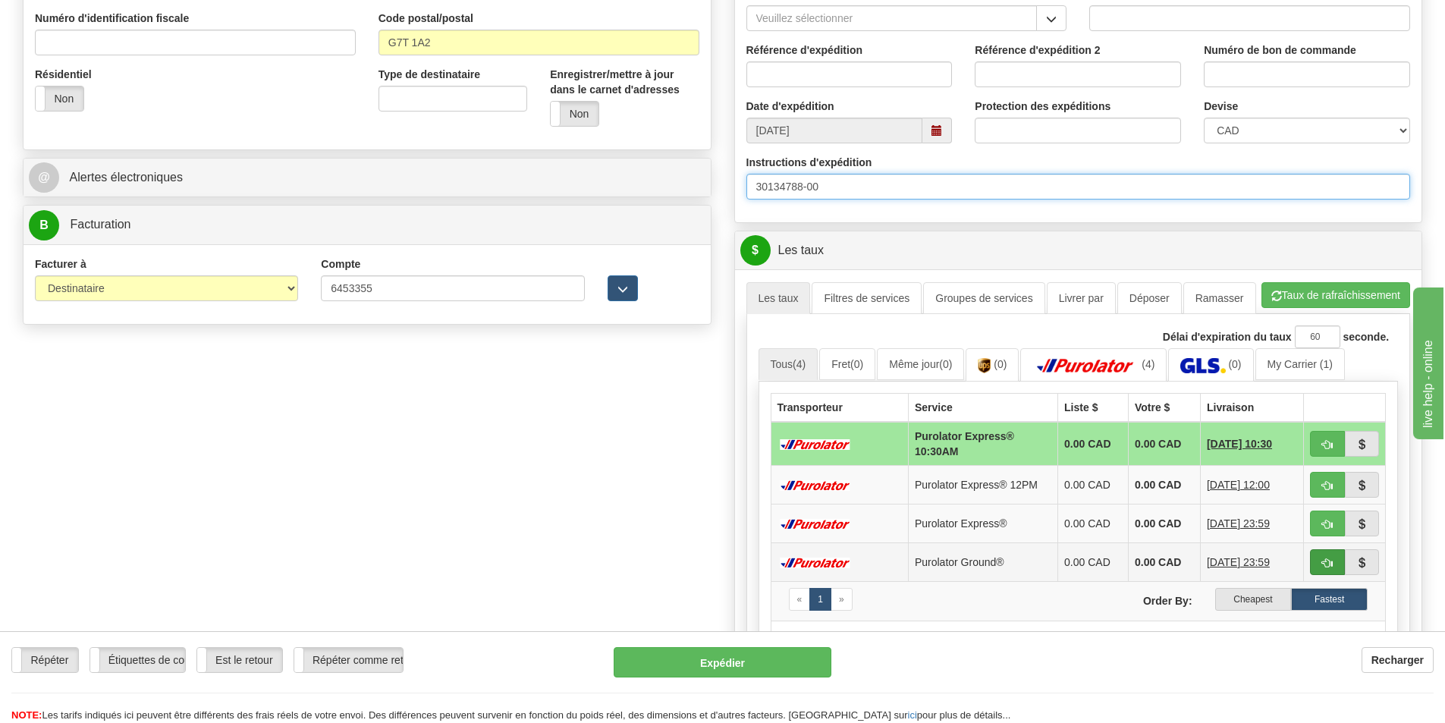
scroll to position [519, 0]
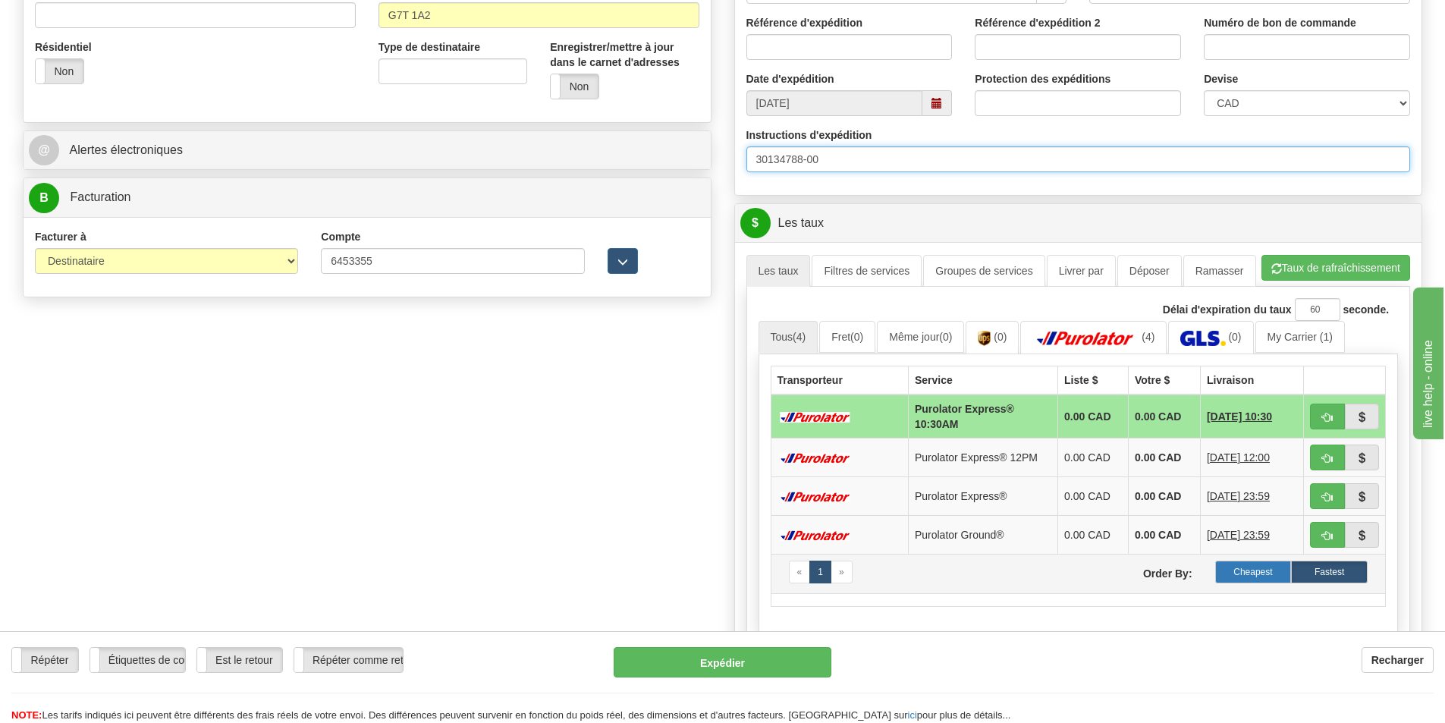
type input "30134788-00"
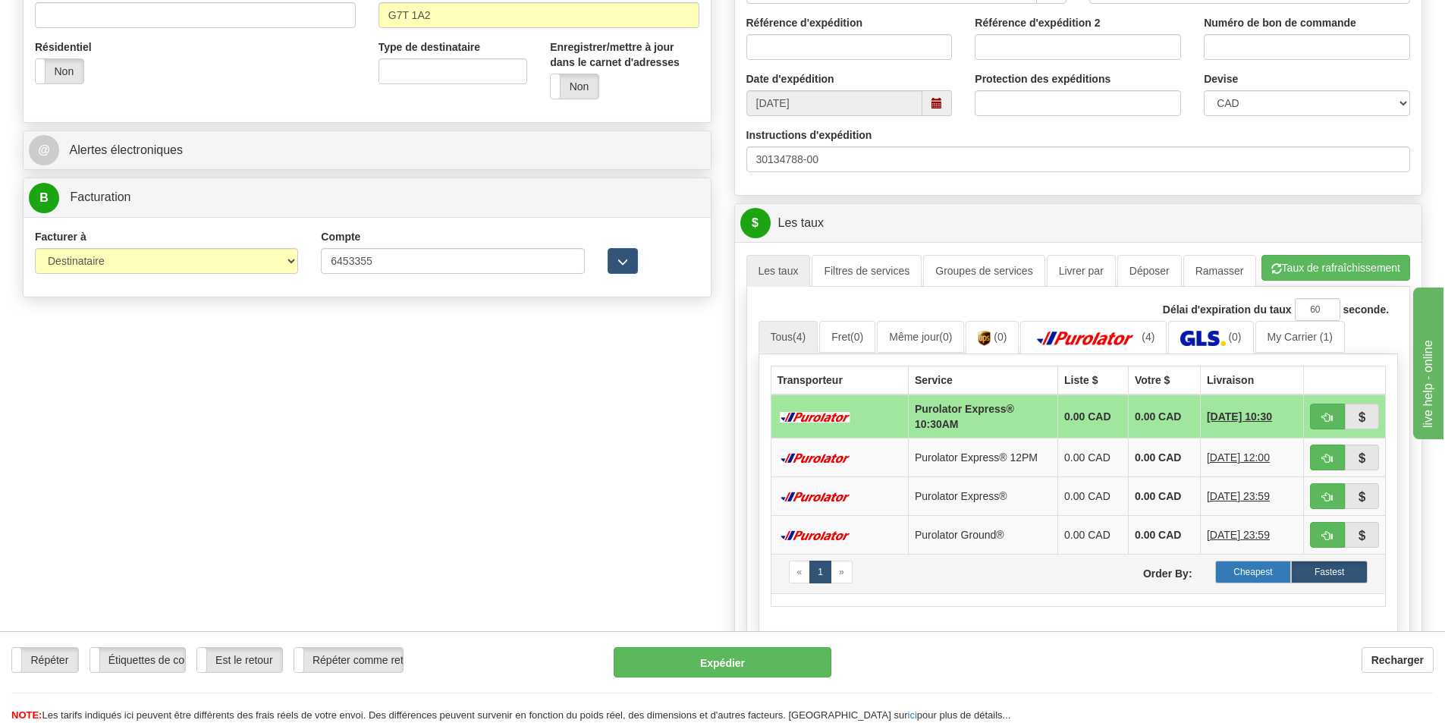
click at [1264, 565] on label "Cheapest" at bounding box center [1253, 572] width 77 height 23
click at [1241, 571] on label "Cheapest" at bounding box center [1253, 572] width 77 height 23
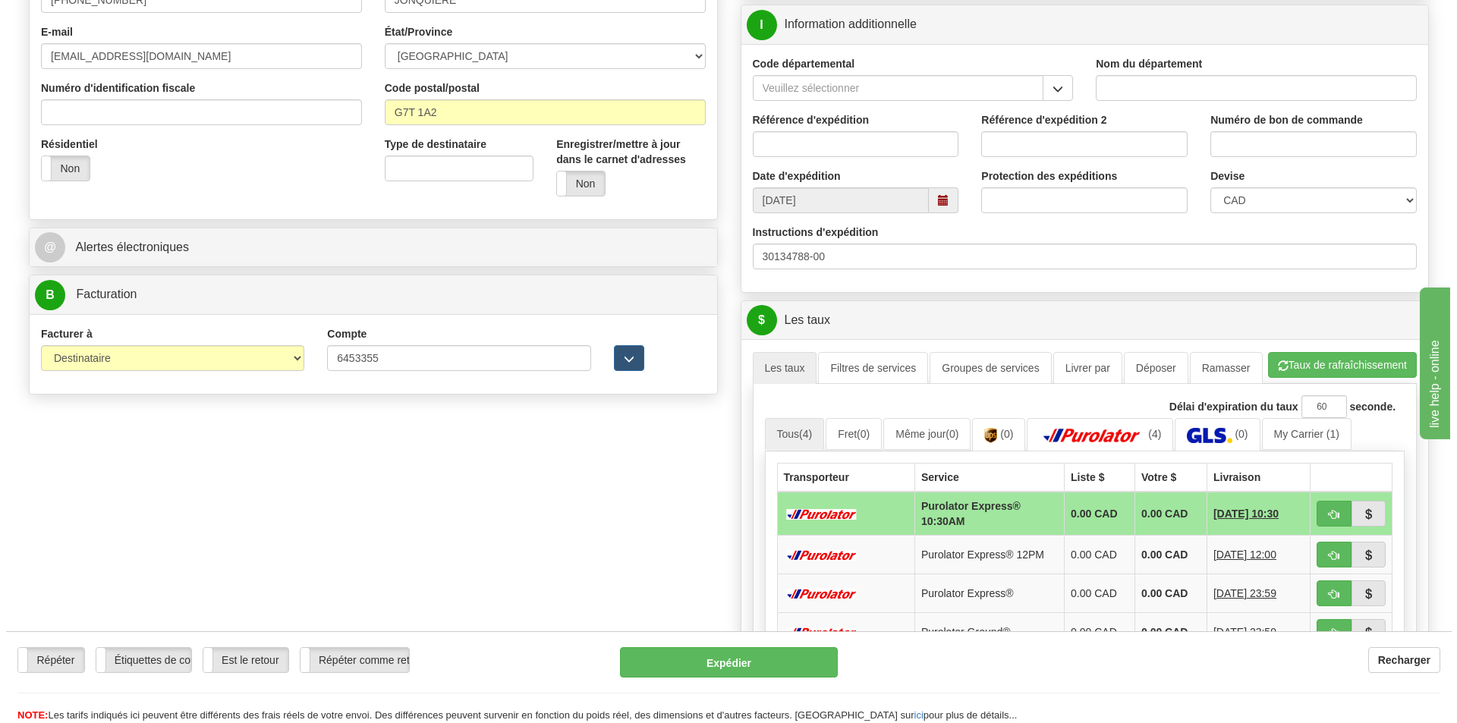
scroll to position [455, 0]
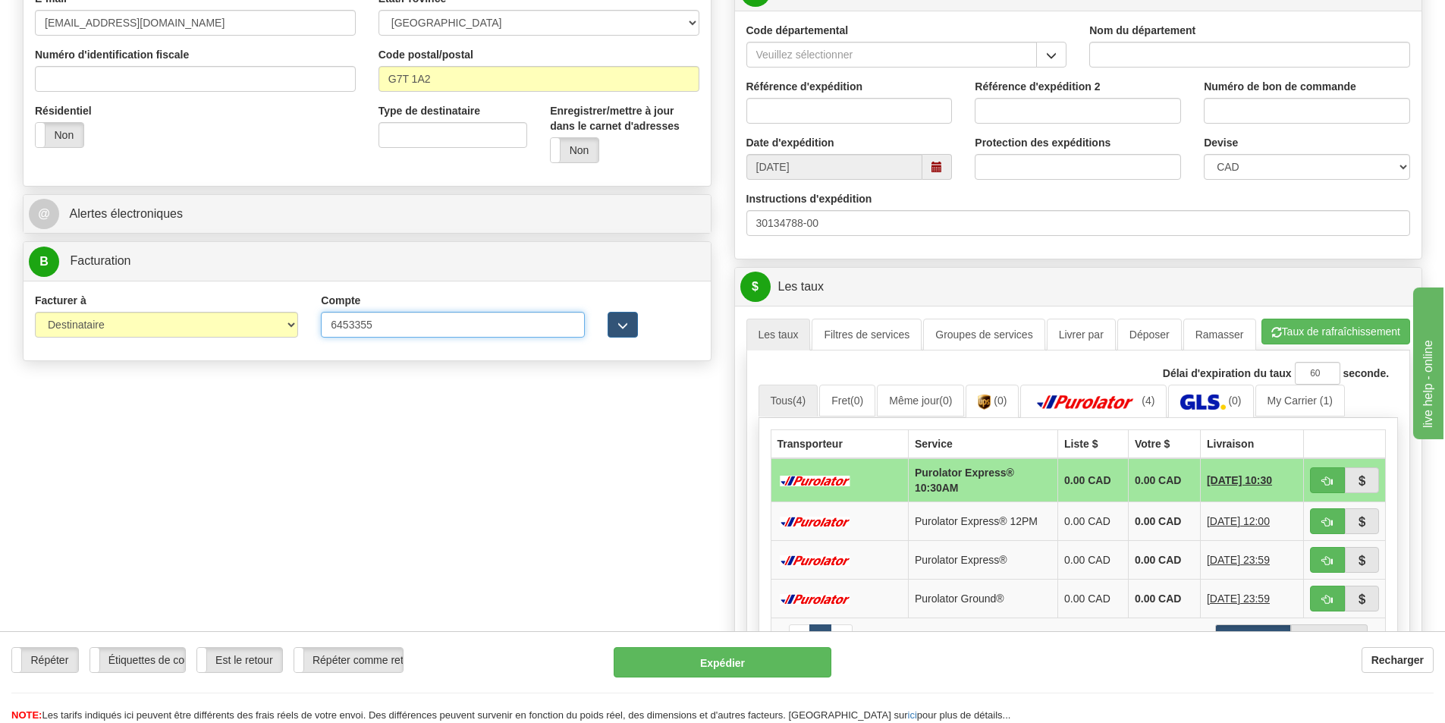
click at [382, 333] on input "6453355" at bounding box center [452, 325] width 263 height 26
type input "645335"
click at [1295, 328] on button "Taux de rafraîchissement" at bounding box center [1336, 332] width 149 height 26
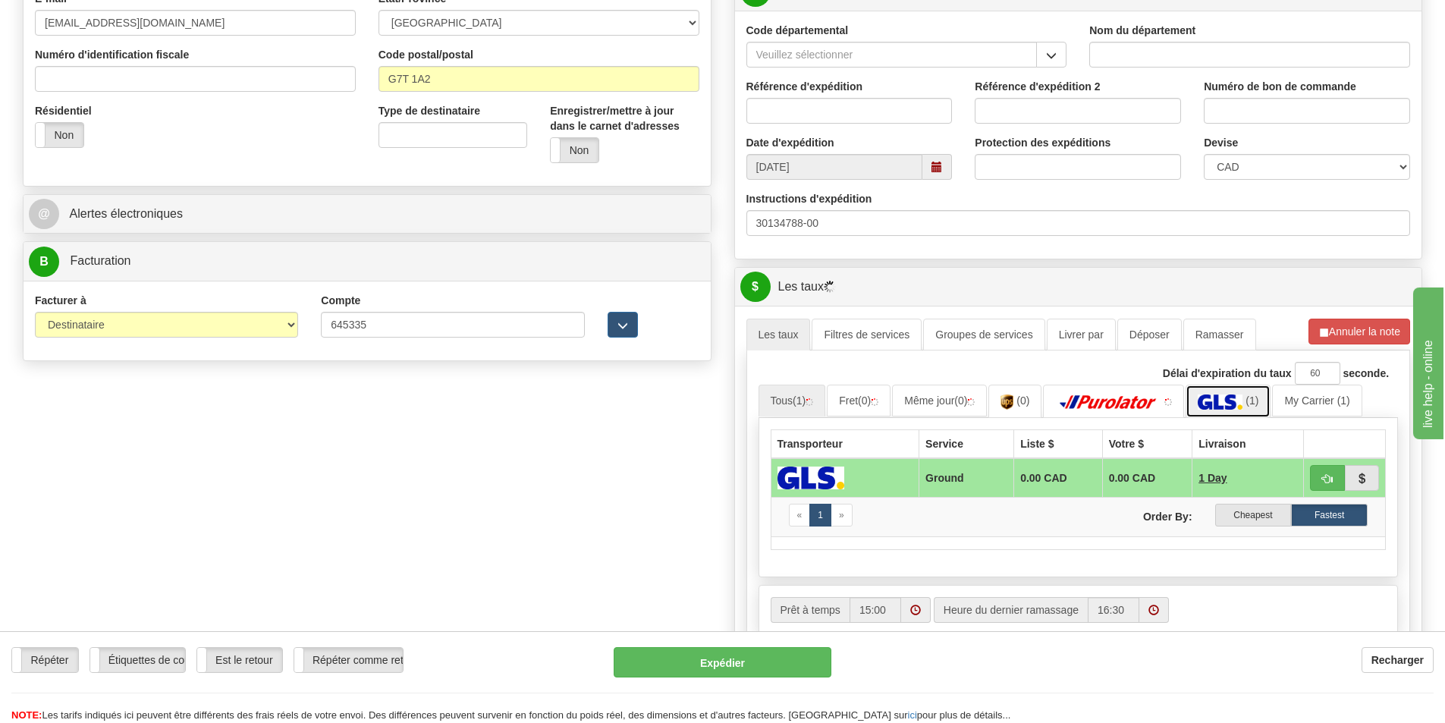
click at [1231, 401] on img at bounding box center [1220, 402] width 45 height 15
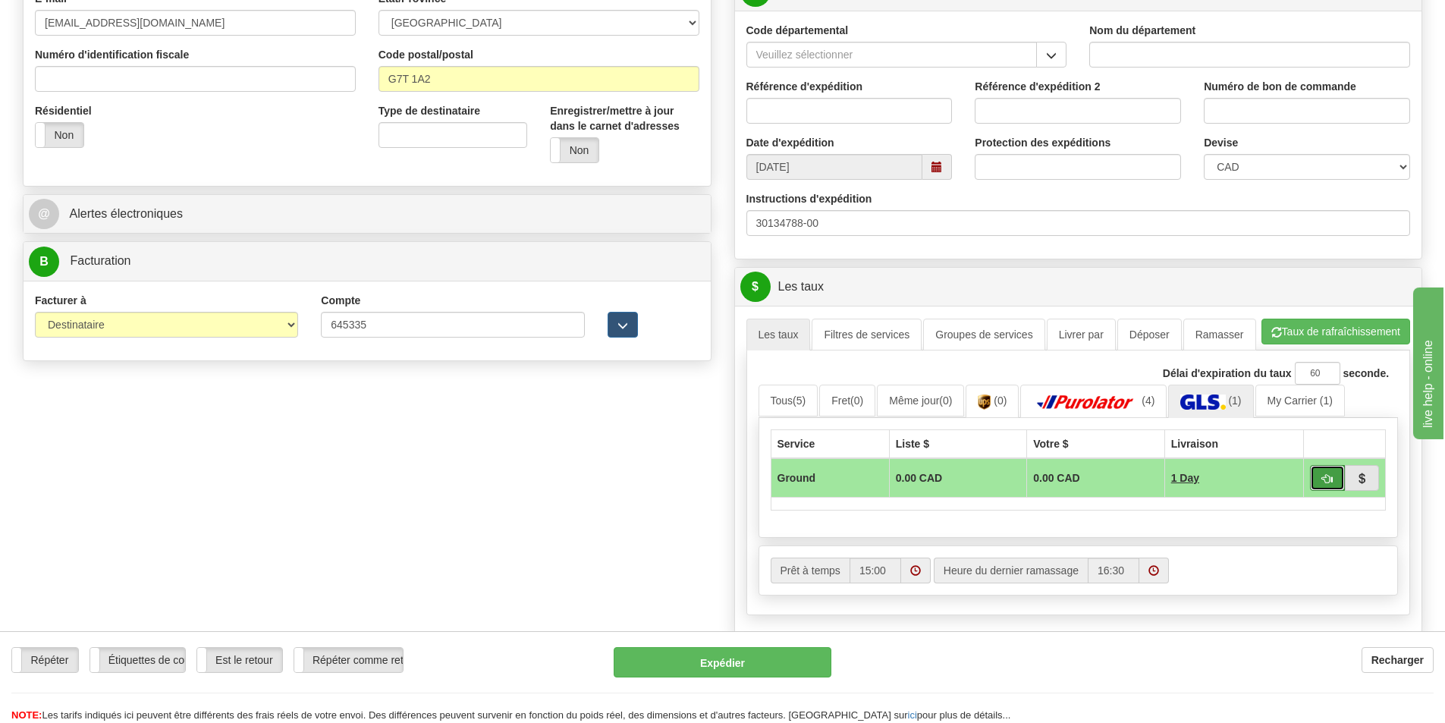
click at [1316, 471] on button "button" at bounding box center [1327, 478] width 35 height 26
type input "1"
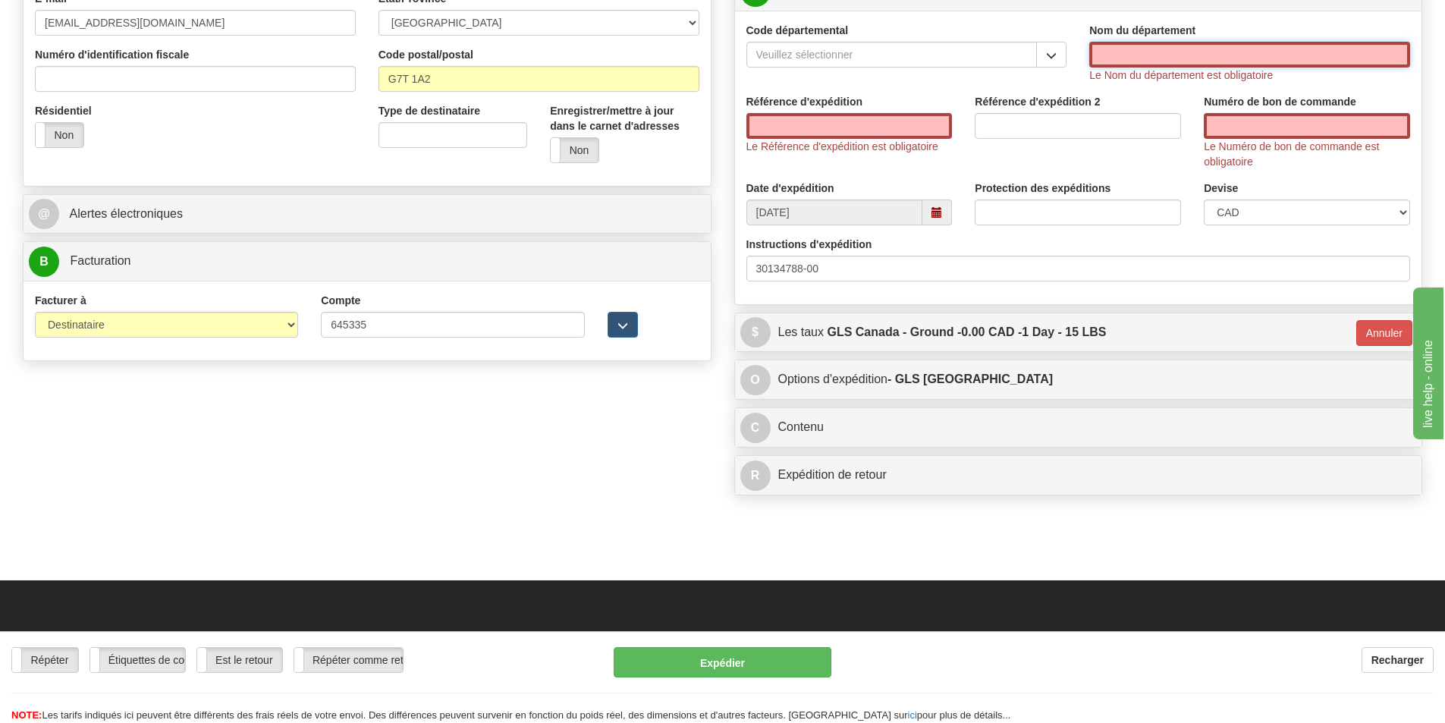
click at [1134, 60] on input "Nom du département" at bounding box center [1250, 55] width 321 height 26
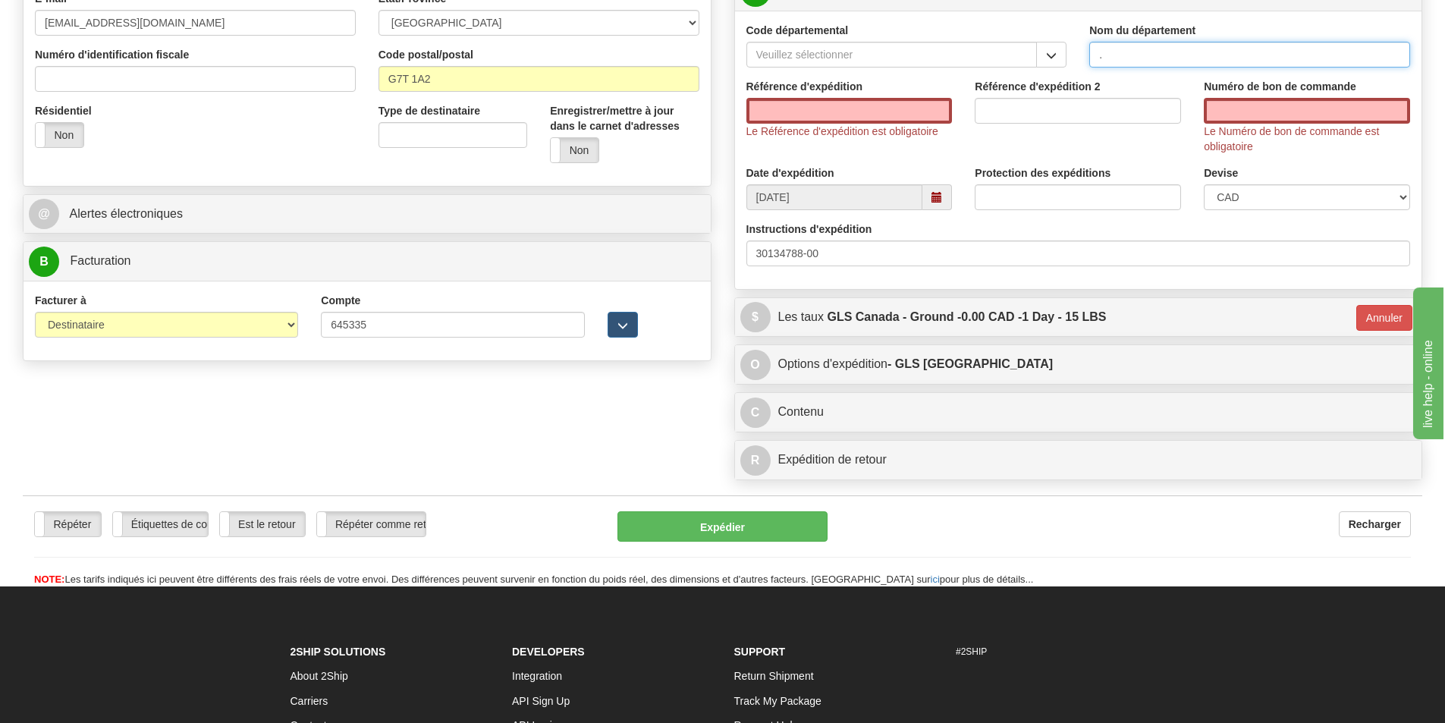
type input "."
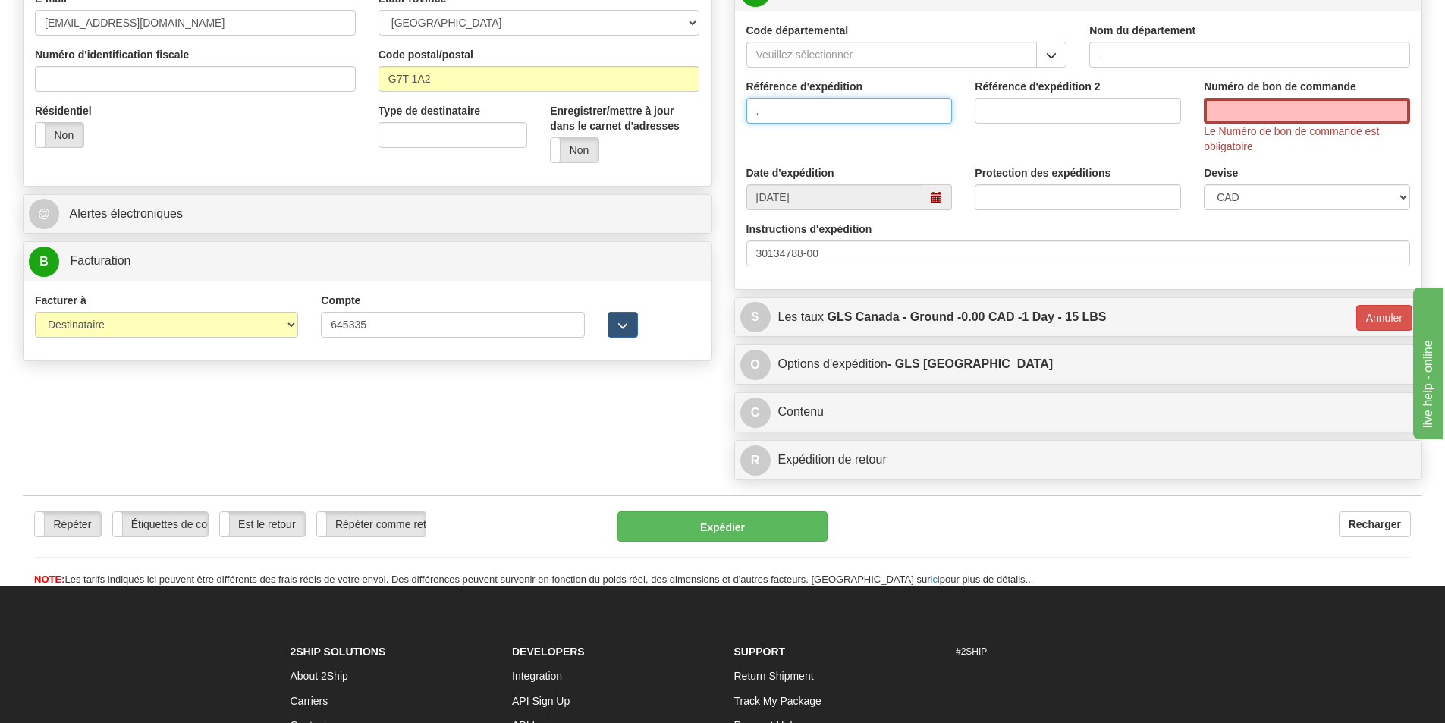
type input "."
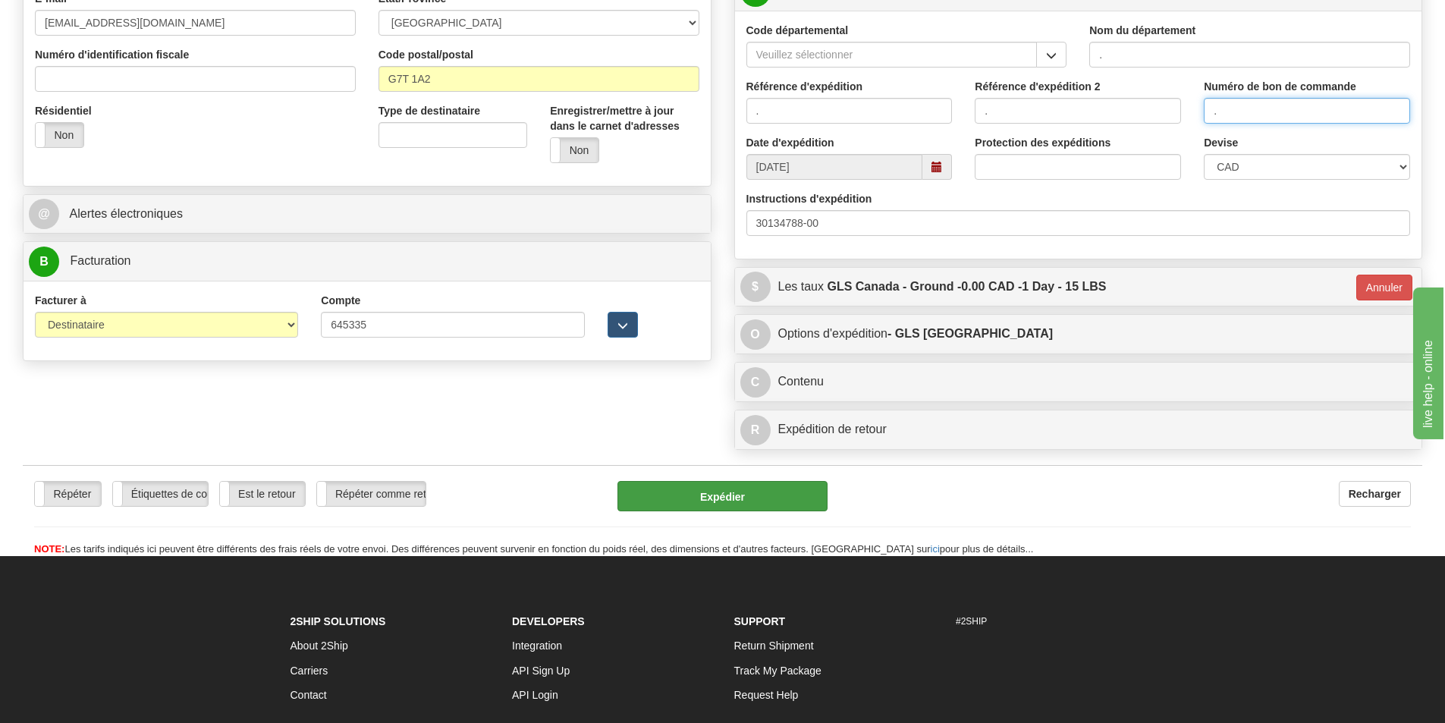
type input "."
click at [766, 506] on button "Expédier" at bounding box center [723, 496] width 210 height 30
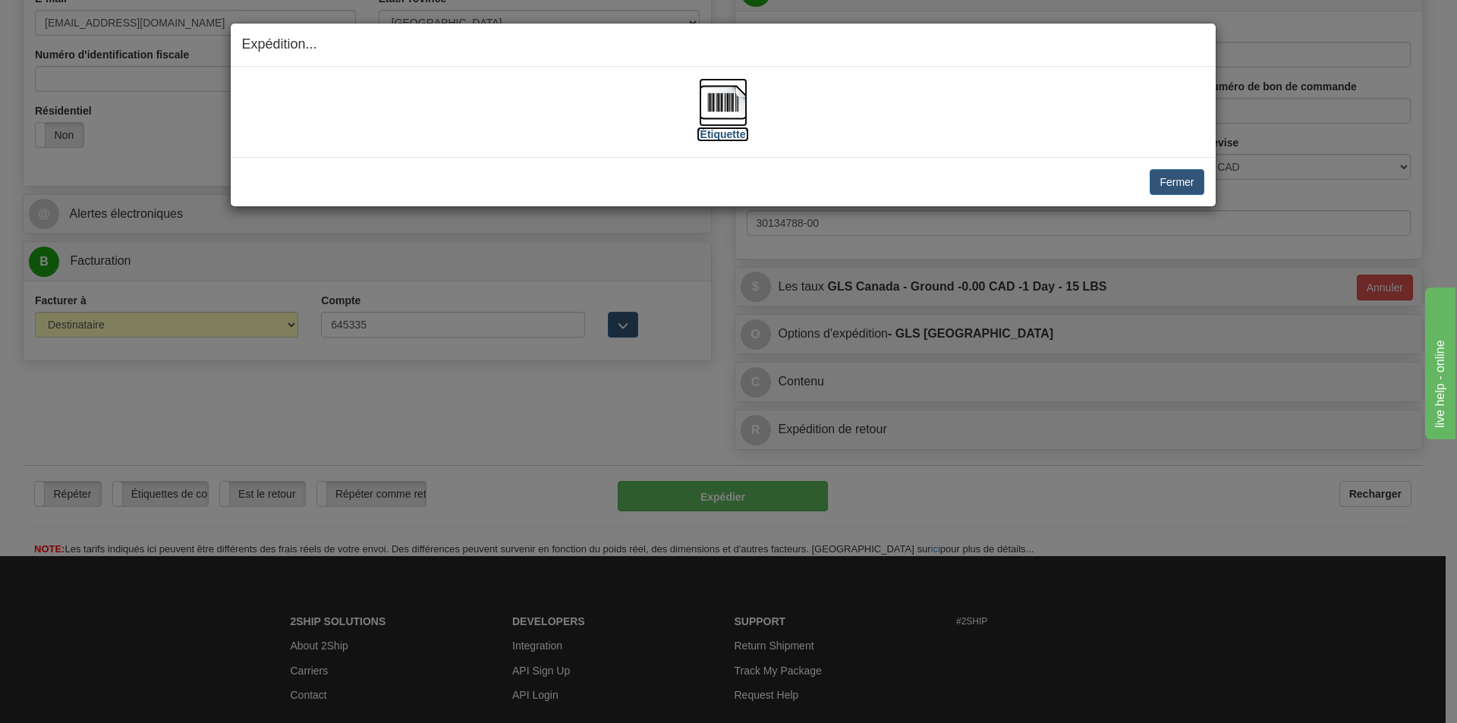
click at [736, 114] on img at bounding box center [723, 102] width 49 height 49
